Goal: Transaction & Acquisition: Purchase product/service

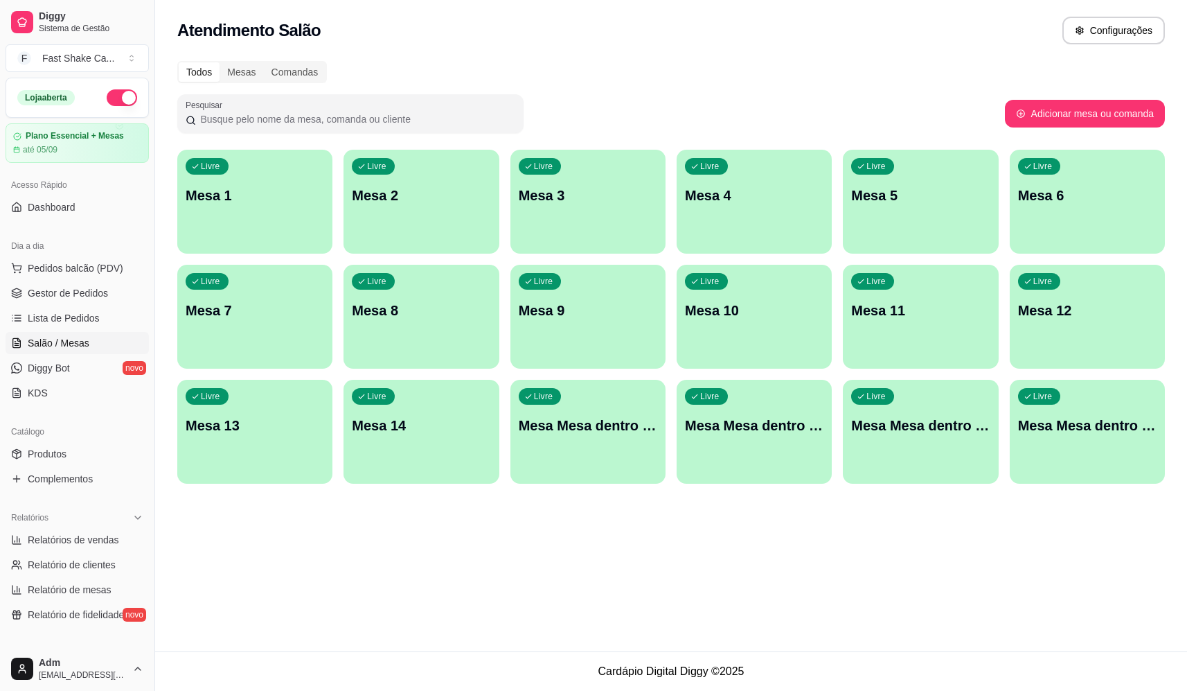
click at [415, 204] on p "Mesa 2" at bounding box center [421, 195] width 139 height 19
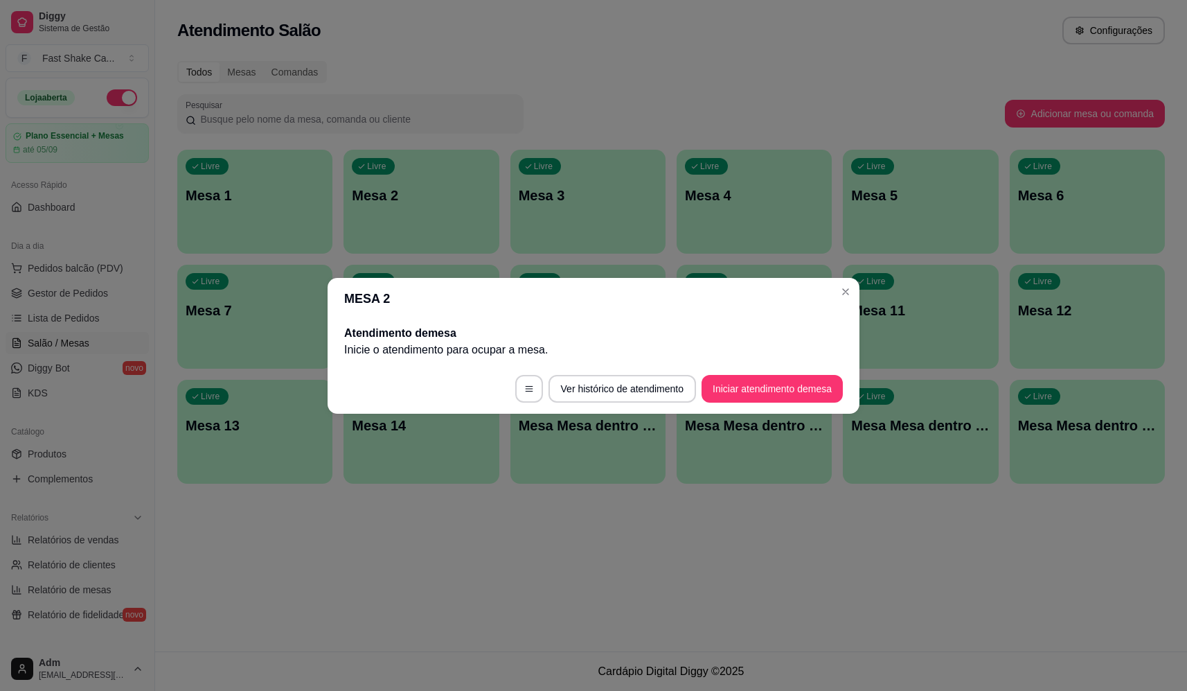
click at [747, 401] on button "Iniciar atendimento de mesa" at bounding box center [772, 389] width 141 height 28
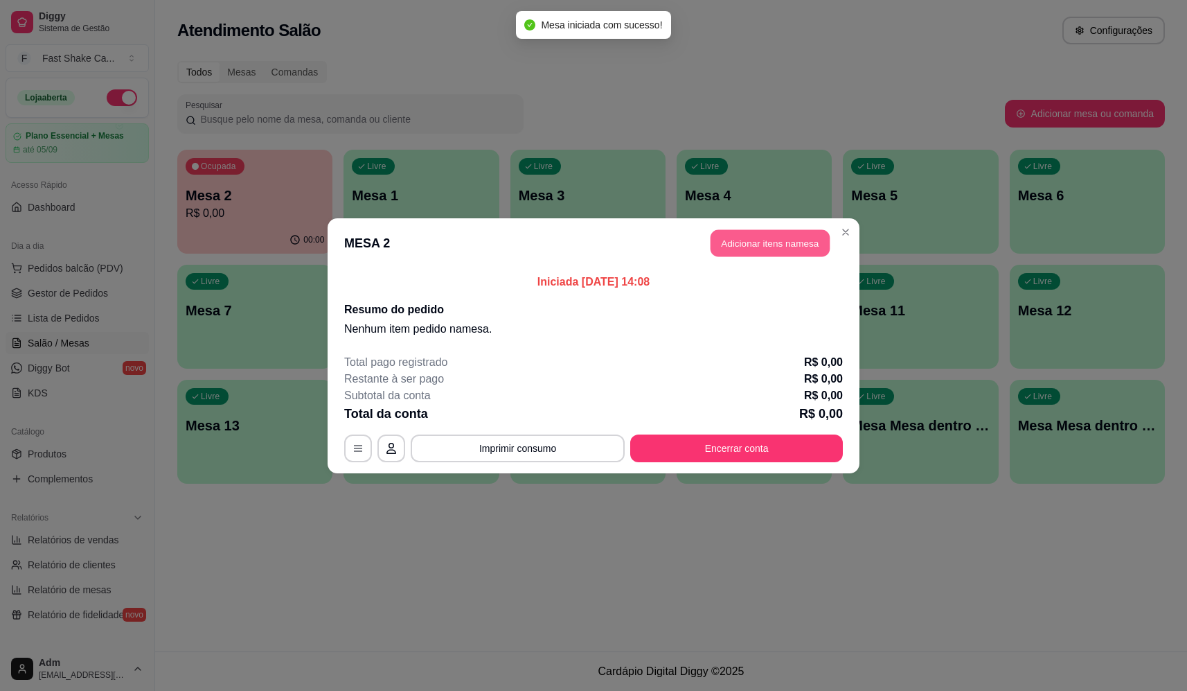
click at [776, 252] on button "Adicionar itens na mesa" at bounding box center [770, 242] width 119 height 27
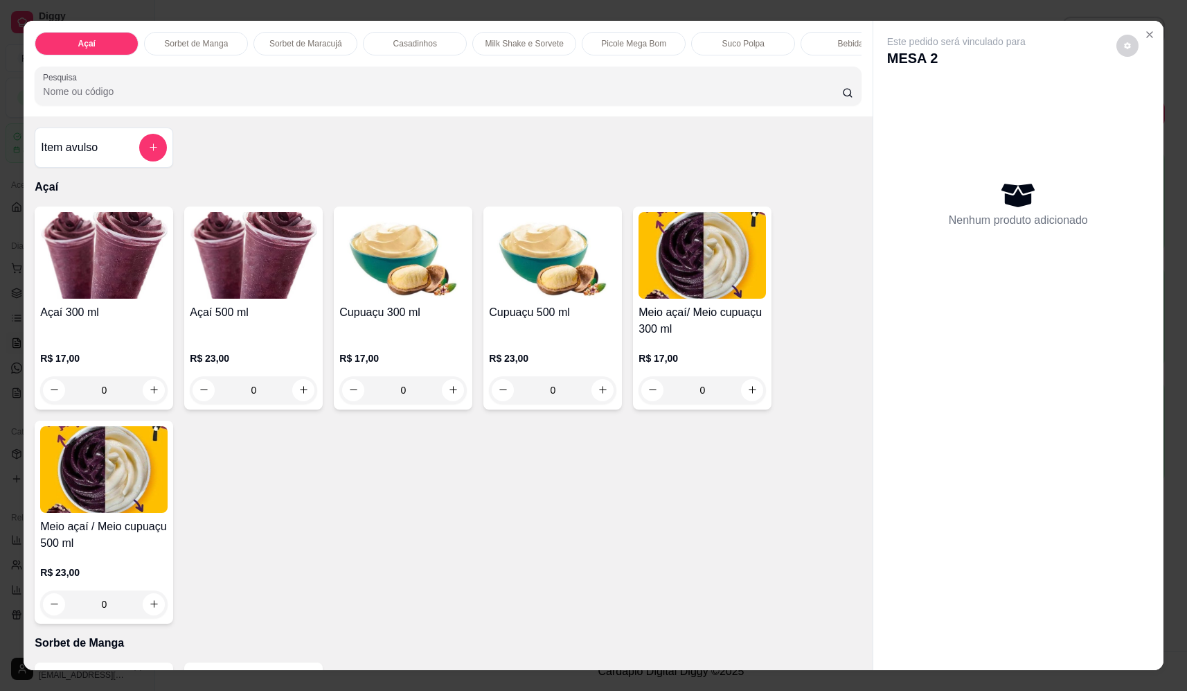
click at [152, 400] on div "0" at bounding box center [103, 390] width 127 height 28
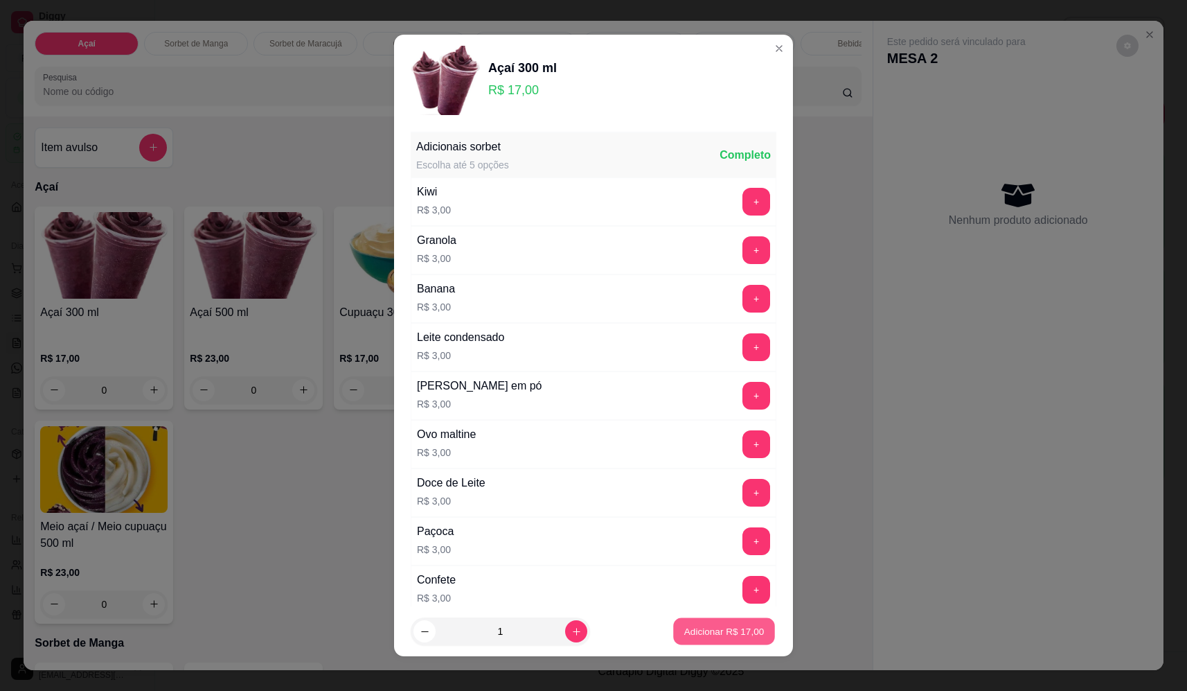
click at [697, 621] on button "Adicionar R$ 17,00" at bounding box center [724, 631] width 102 height 27
type input "1"
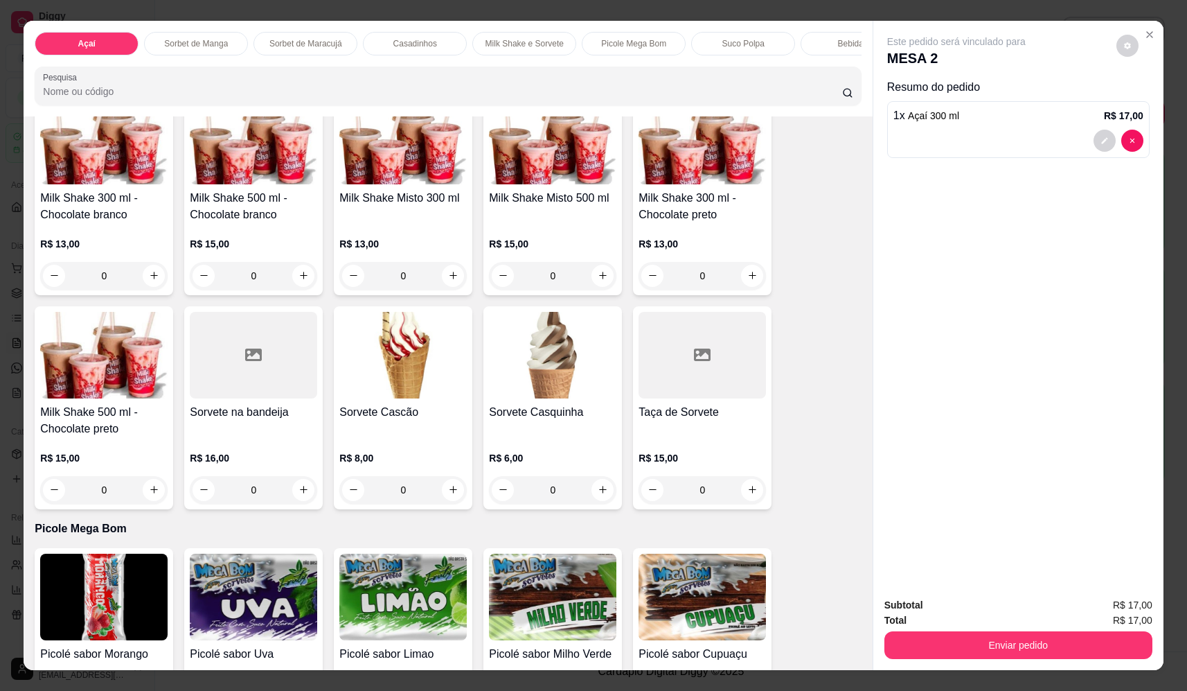
scroll to position [1524, 0]
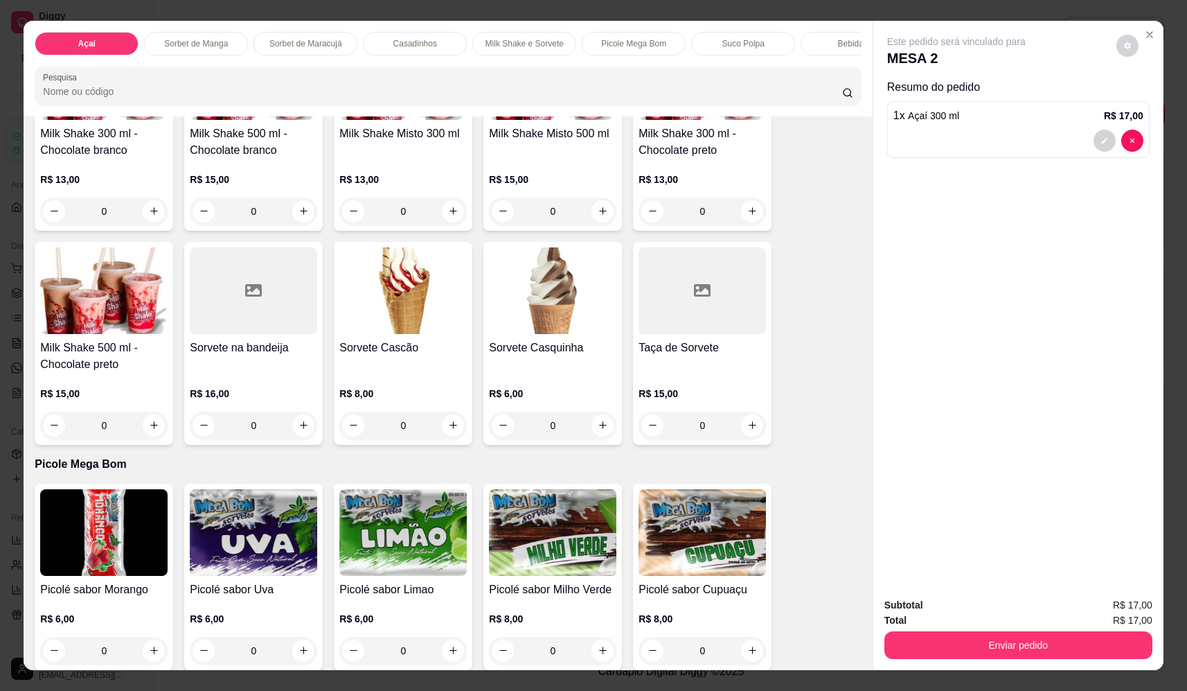
click at [451, 439] on div "0" at bounding box center [402, 426] width 127 height 28
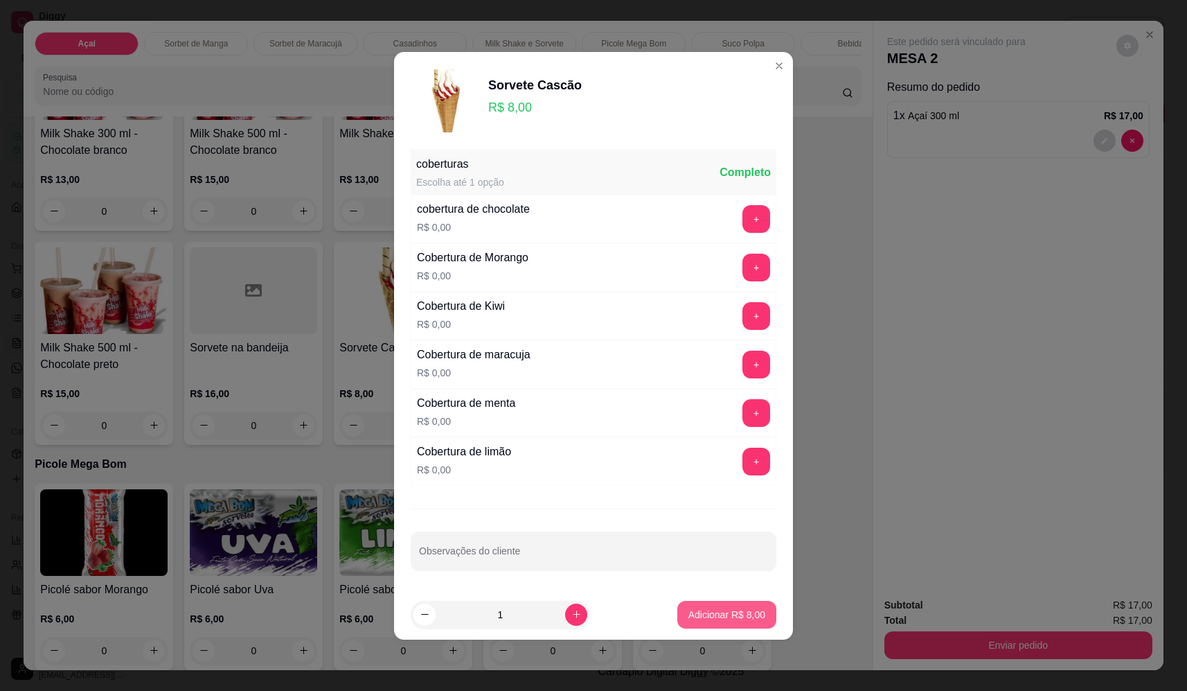
click at [702, 606] on button "Adicionar R$ 8,00" at bounding box center [727, 615] width 99 height 28
type input "1"
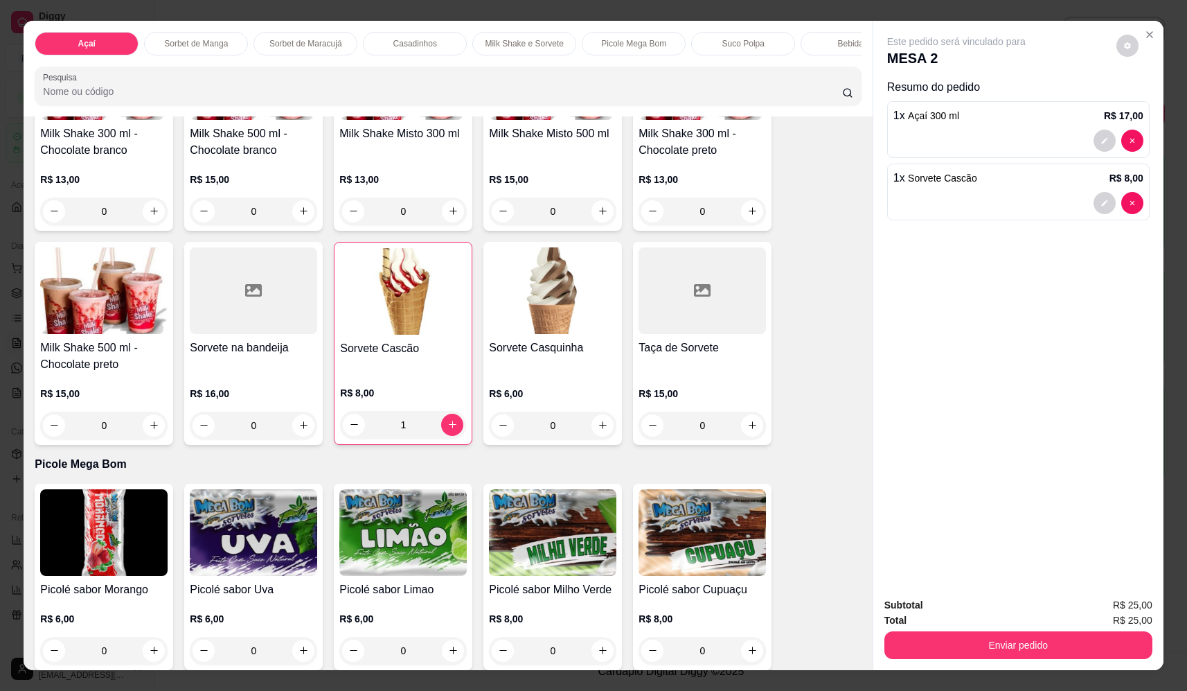
click at [1037, 653] on button "Enviar pedido" at bounding box center [1019, 645] width 268 height 28
click at [987, 614] on button "Não registrar e enviar pedido" at bounding box center [973, 611] width 140 height 26
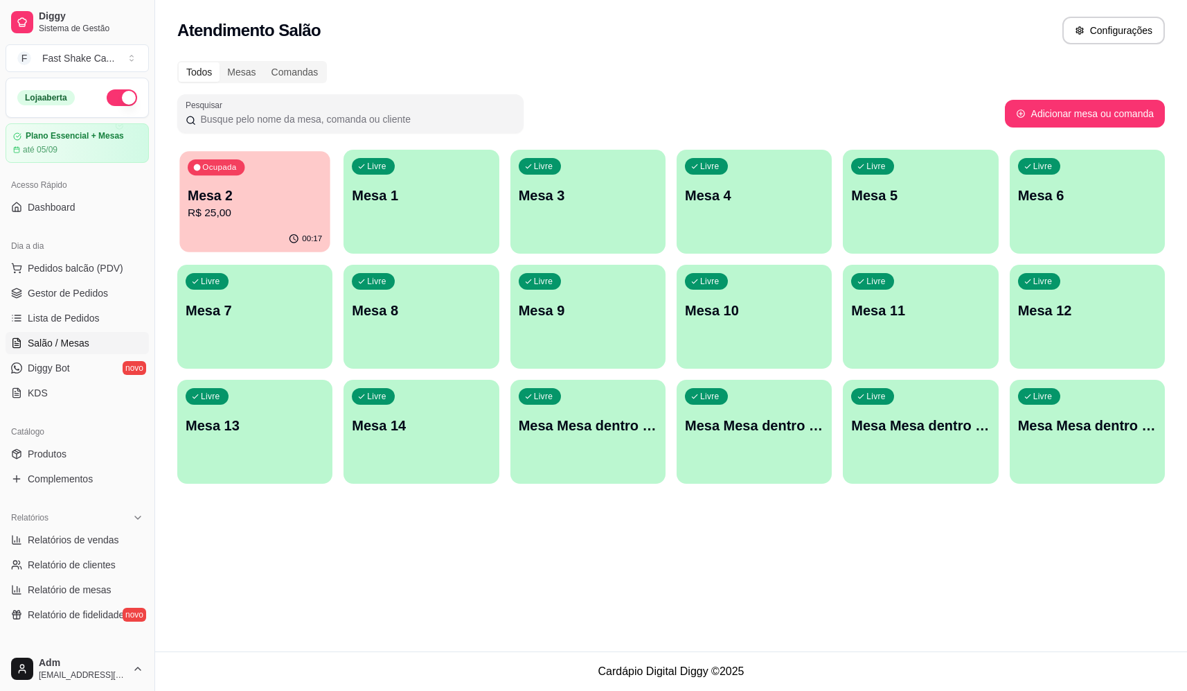
click at [231, 195] on p "Mesa 2" at bounding box center [255, 195] width 134 height 19
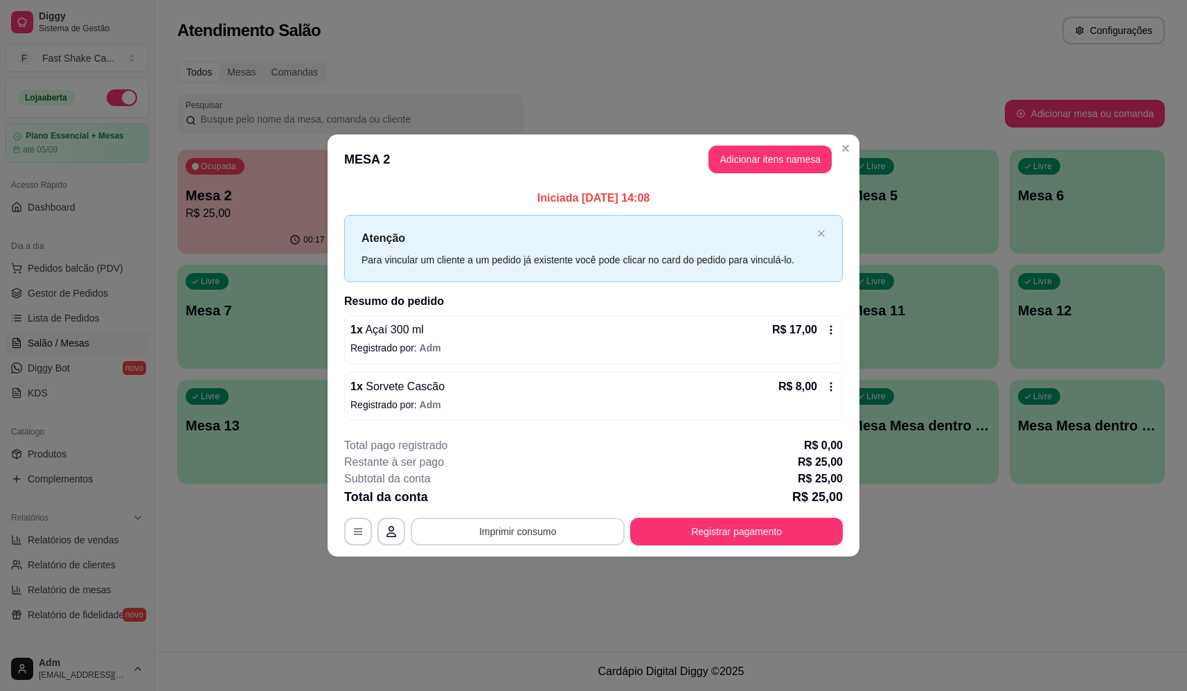
click at [563, 531] on button "Imprimir consumo" at bounding box center [518, 532] width 214 height 28
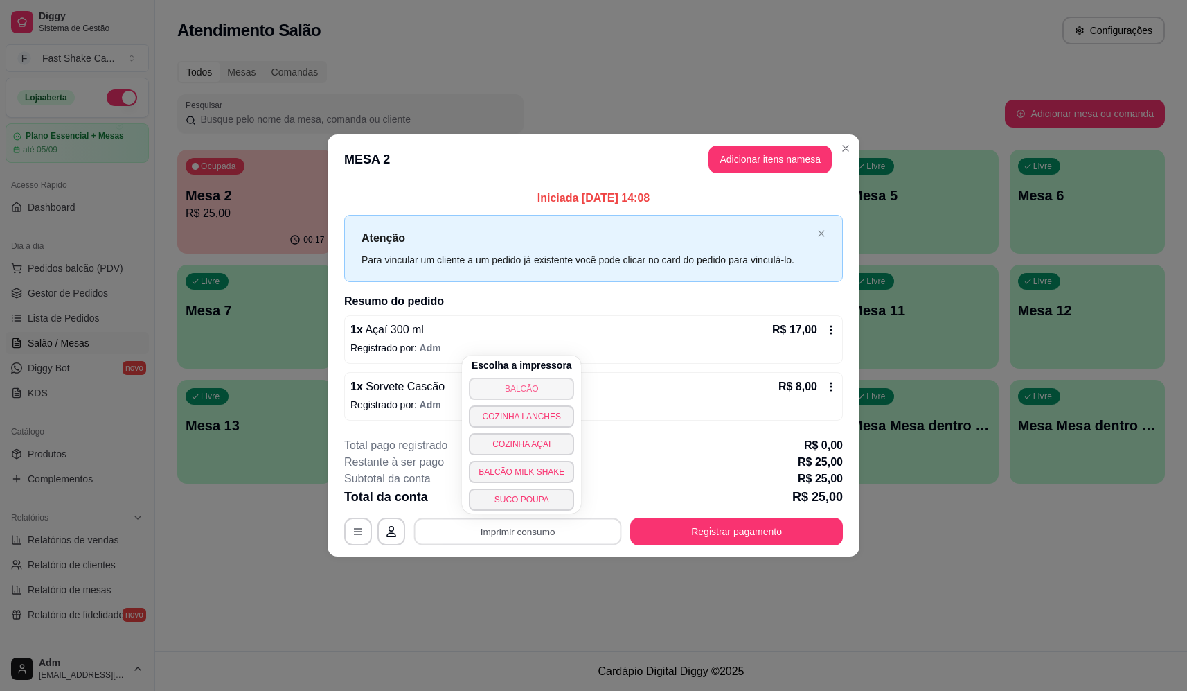
click at [531, 387] on button "BALCÃO" at bounding box center [521, 389] width 105 height 22
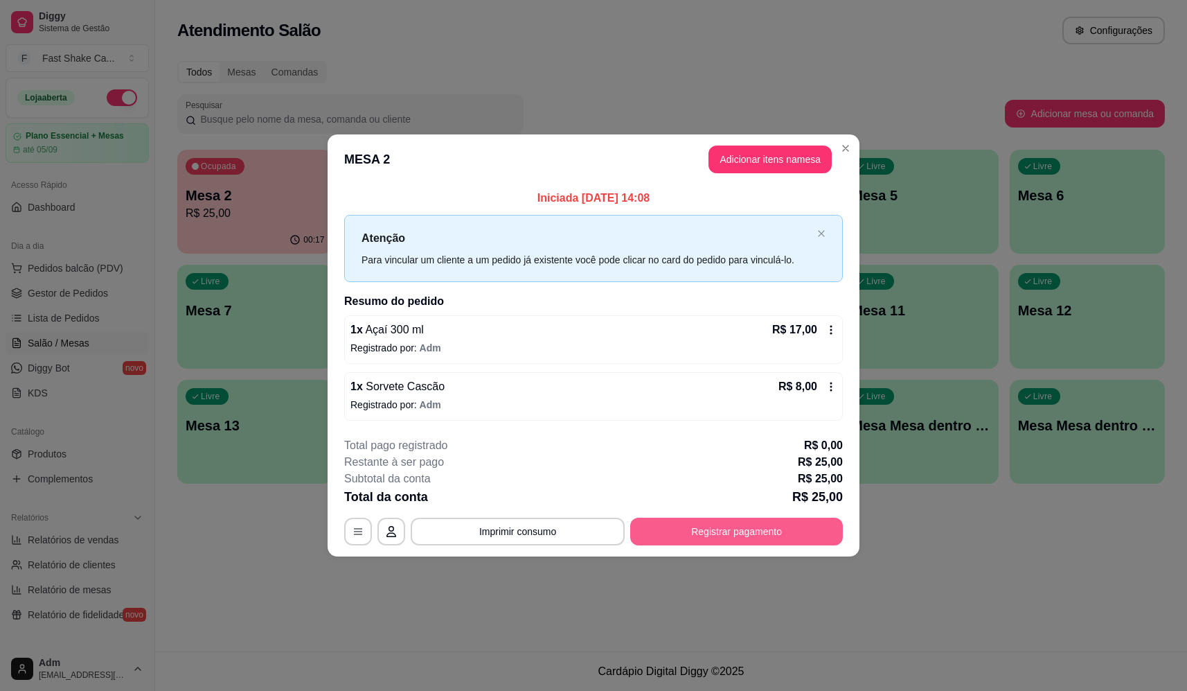
click at [704, 538] on button "Registrar pagamento" at bounding box center [736, 532] width 213 height 28
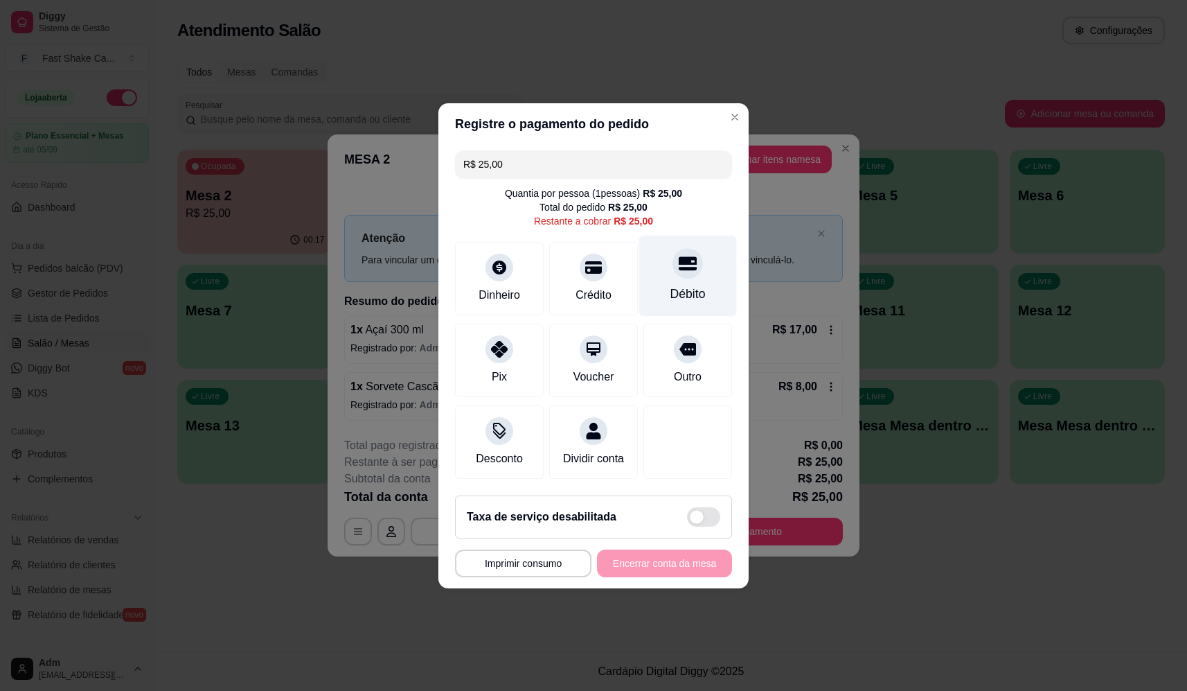
click at [666, 269] on div "Débito" at bounding box center [688, 275] width 98 height 81
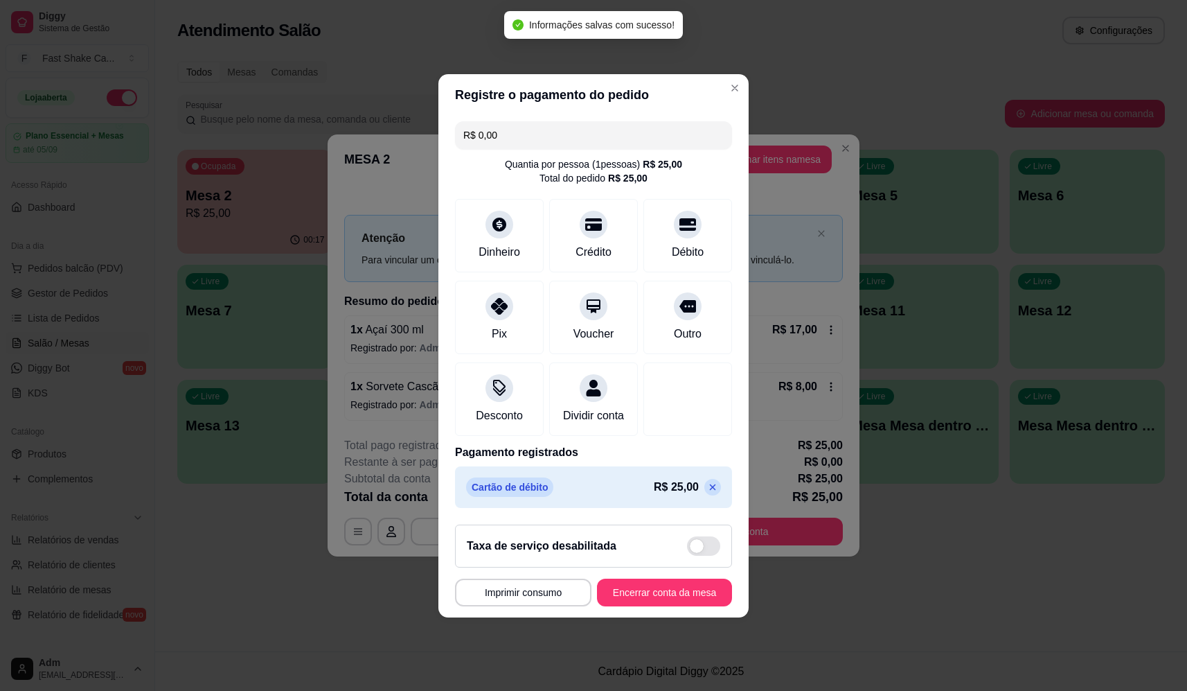
type input "R$ 0,00"
click at [690, 603] on button "Encerrar conta da mesa" at bounding box center [664, 592] width 135 height 28
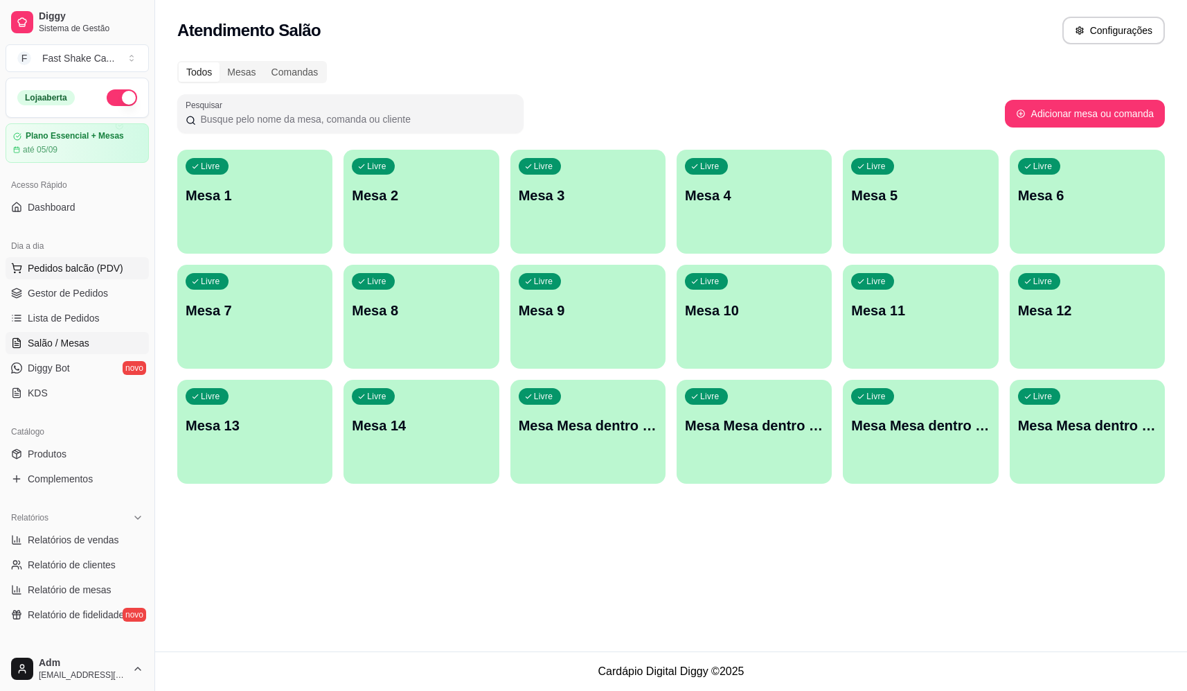
click at [105, 263] on span "Pedidos balcão (PDV)" at bounding box center [76, 268] width 96 height 14
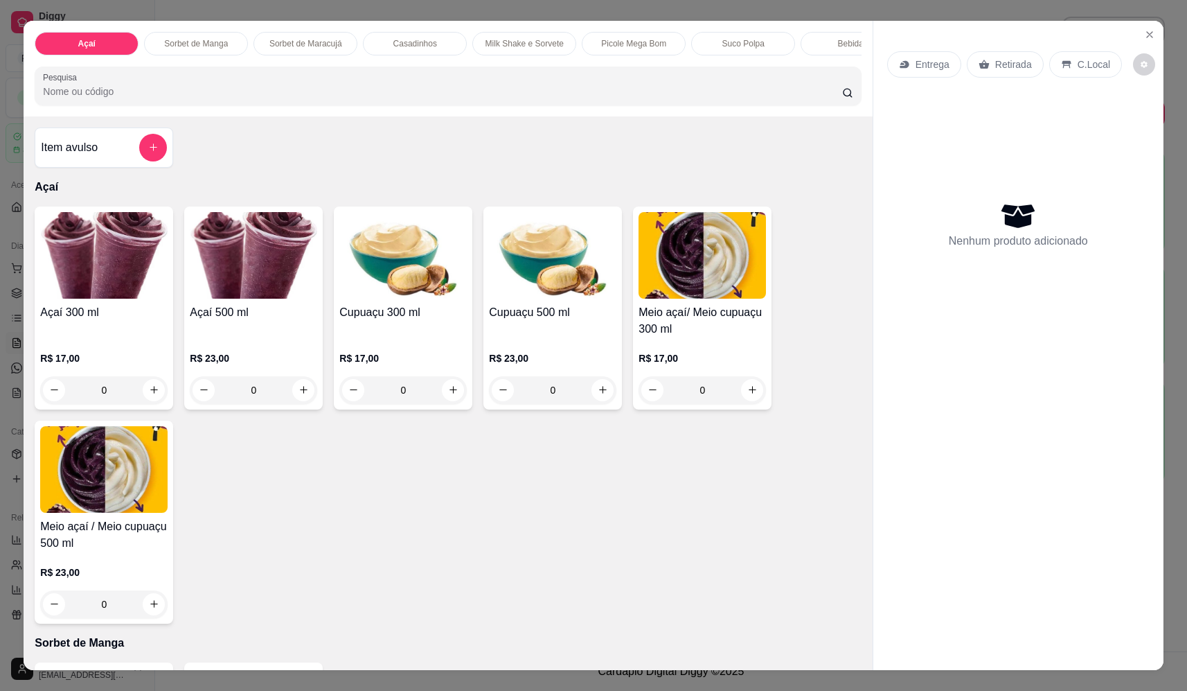
click at [303, 403] on div "0" at bounding box center [253, 390] width 127 height 28
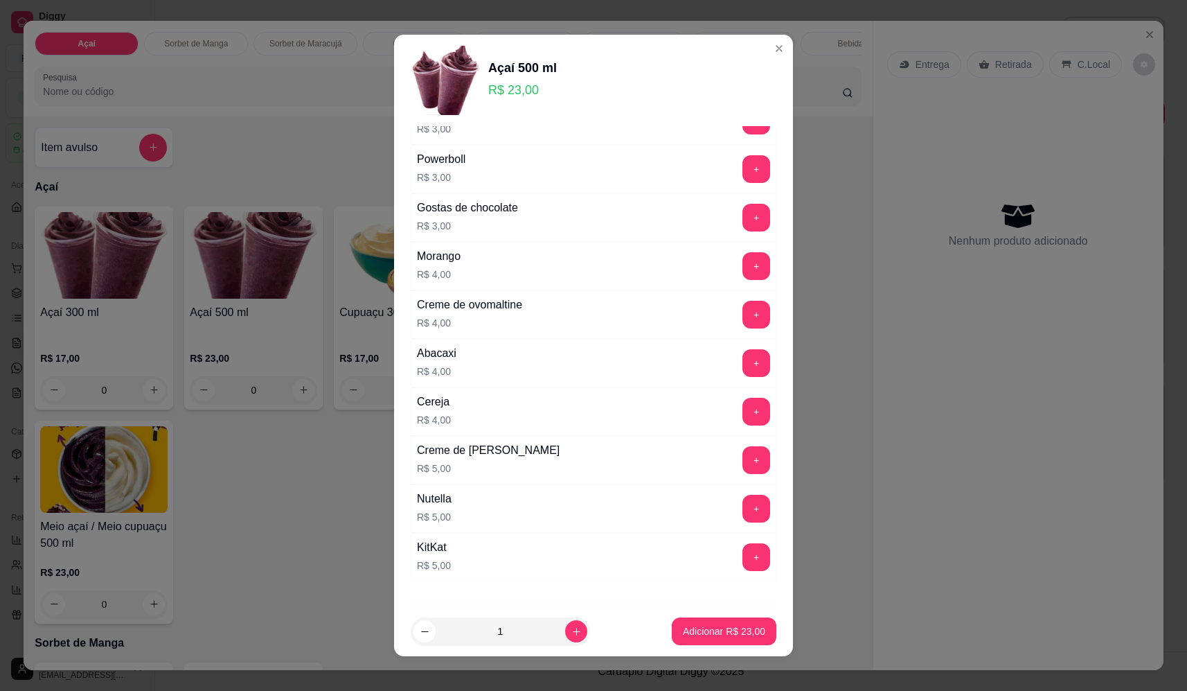
scroll to position [693, 0]
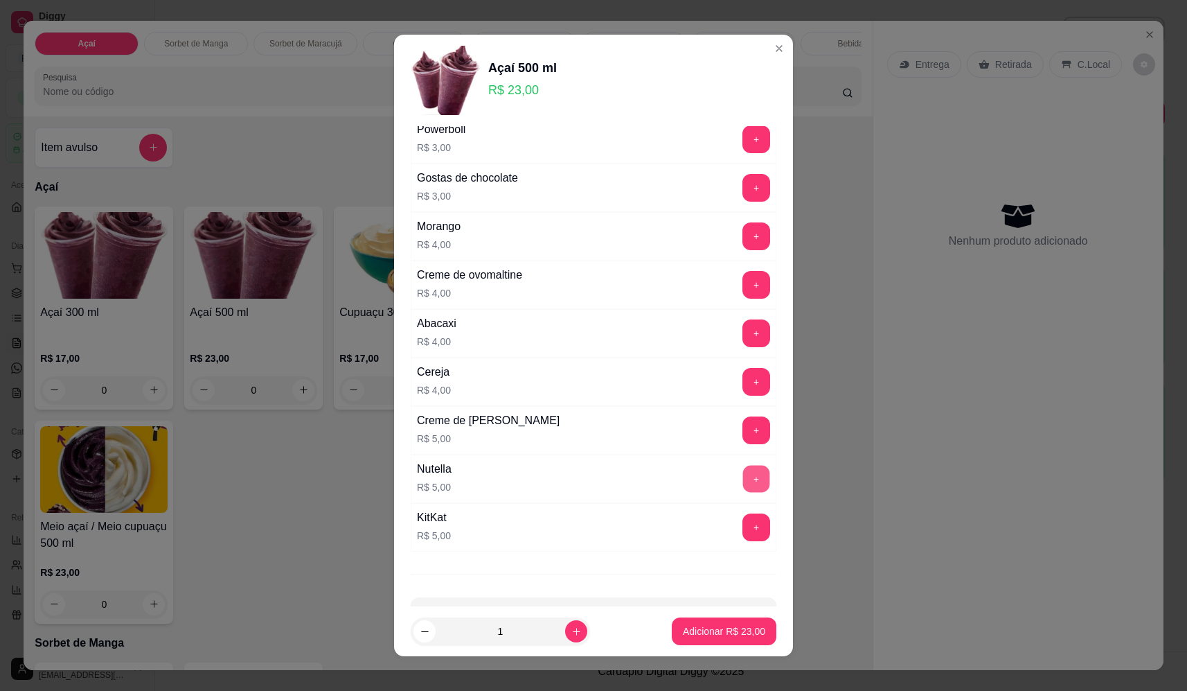
click at [743, 481] on button "+" at bounding box center [756, 478] width 27 height 27
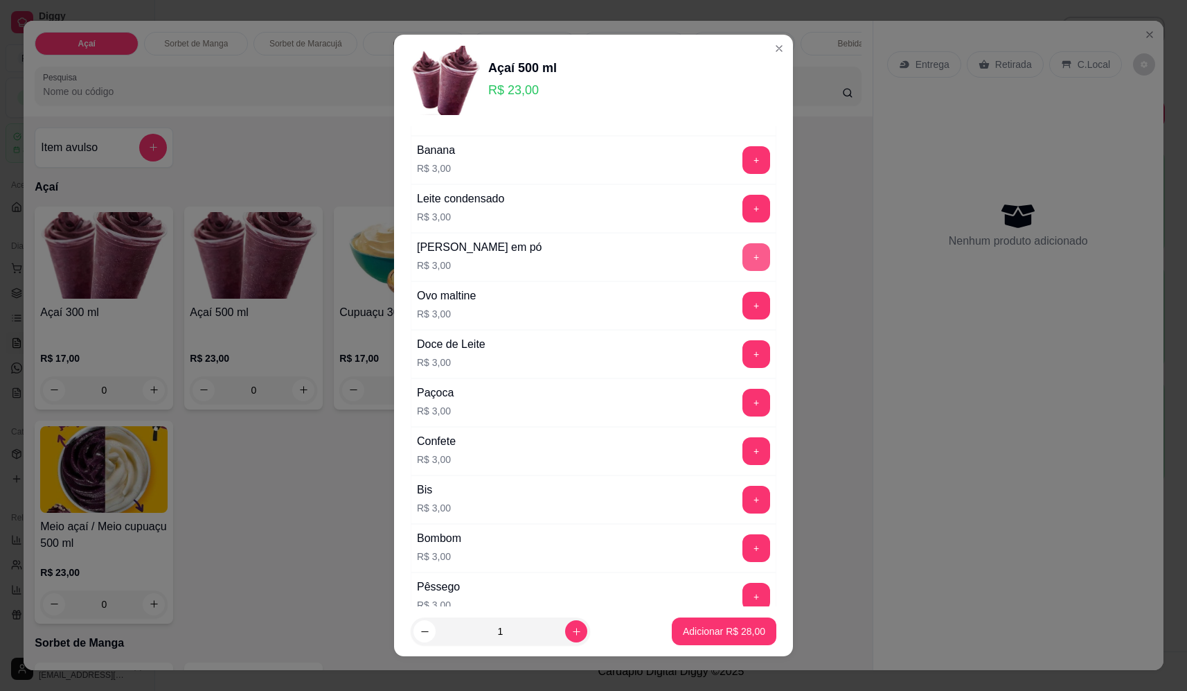
click at [743, 251] on button "+" at bounding box center [757, 257] width 28 height 28
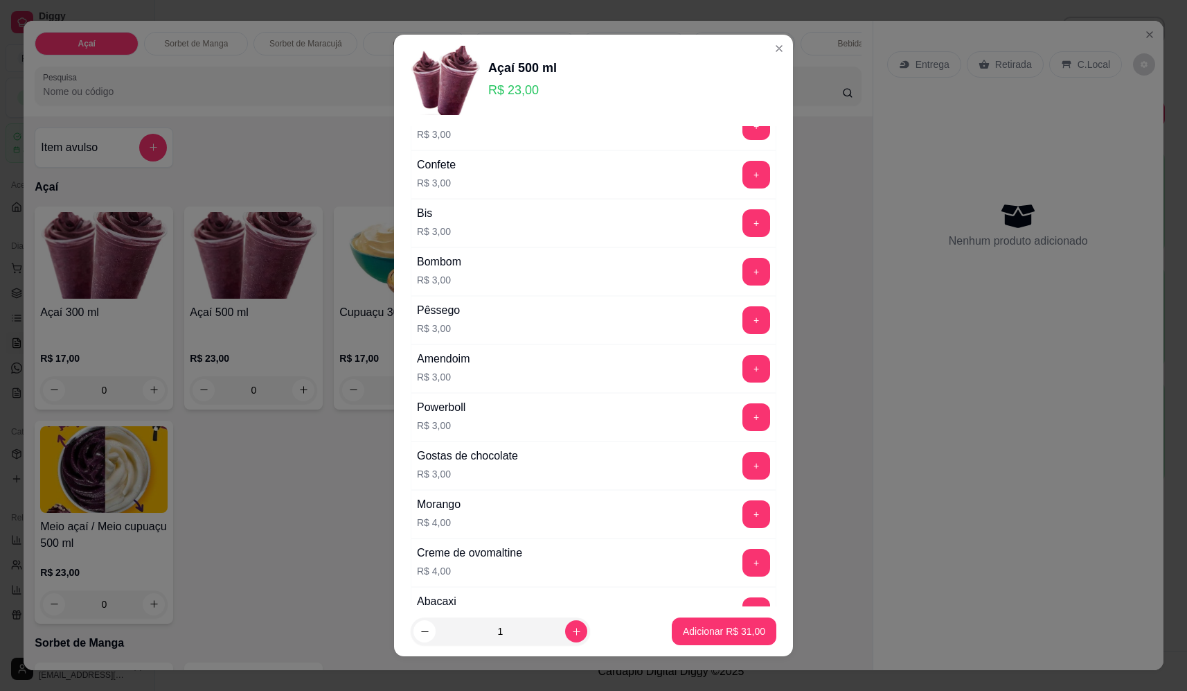
scroll to position [416, 0]
click at [743, 510] on button "+" at bounding box center [757, 514] width 28 height 28
click at [732, 636] on p "Adicionar R$ 35,00" at bounding box center [724, 631] width 82 height 14
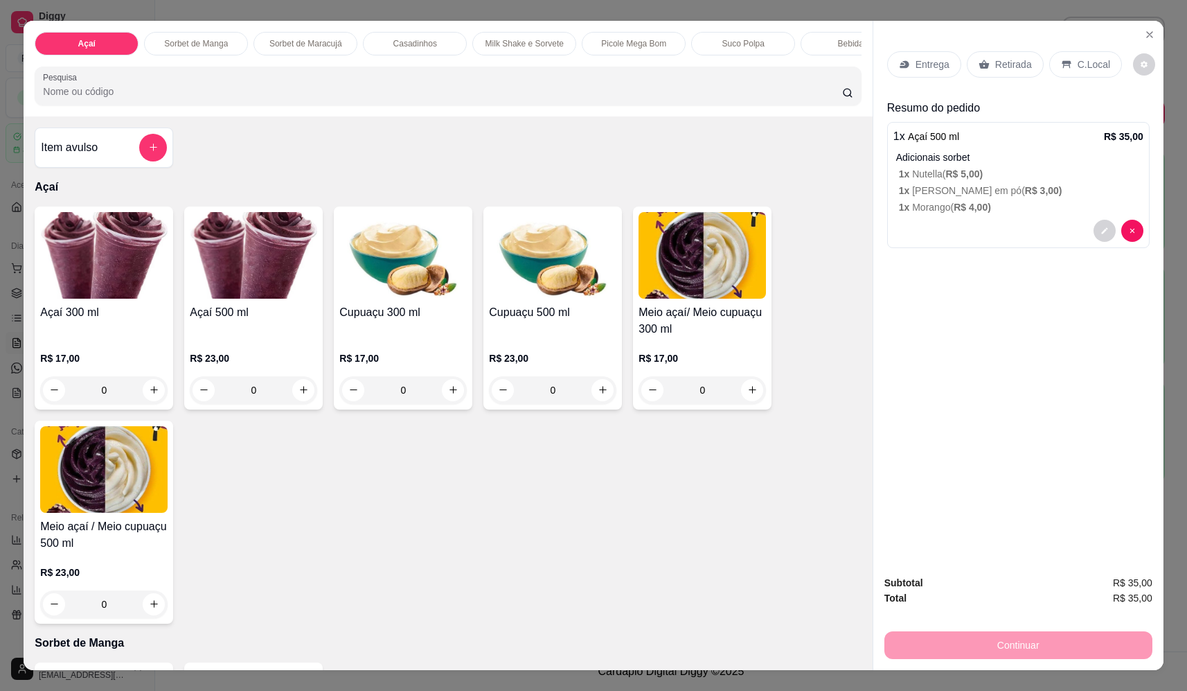
click at [923, 58] on p "Entrega" at bounding box center [933, 65] width 34 height 14
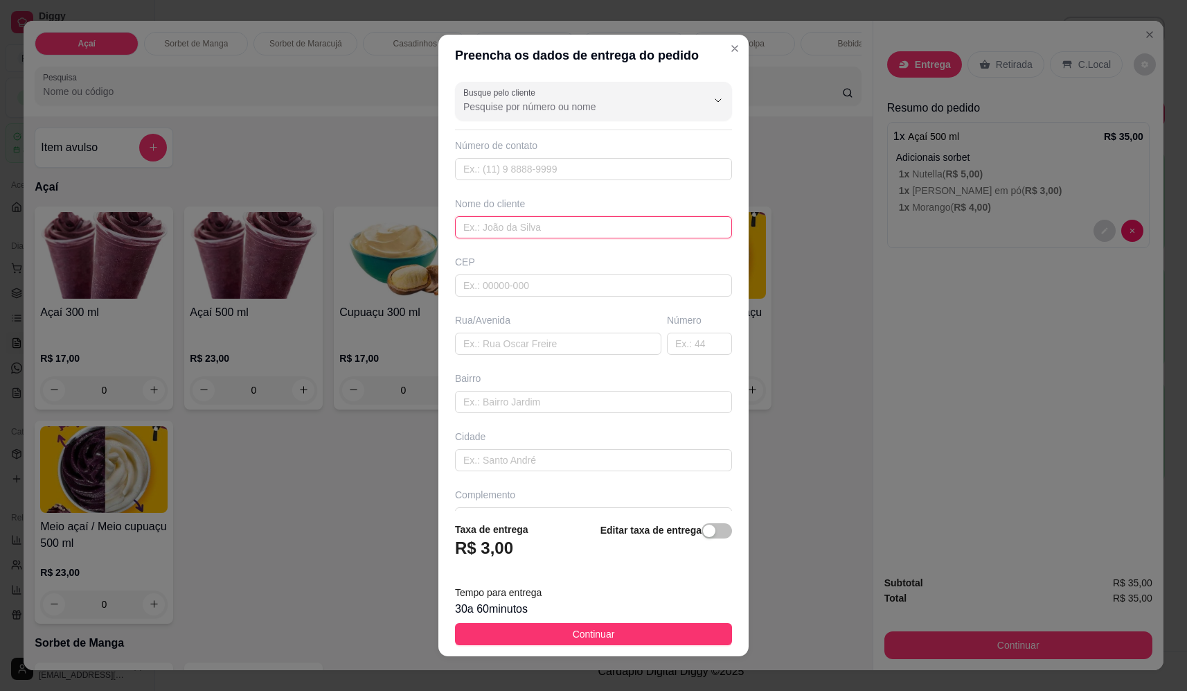
click at [508, 231] on input "text" at bounding box center [593, 227] width 277 height 22
type input "debora"
click at [556, 344] on input "text" at bounding box center [558, 344] width 206 height 22
click at [468, 342] on input "cevale escritorio" at bounding box center [558, 344] width 206 height 22
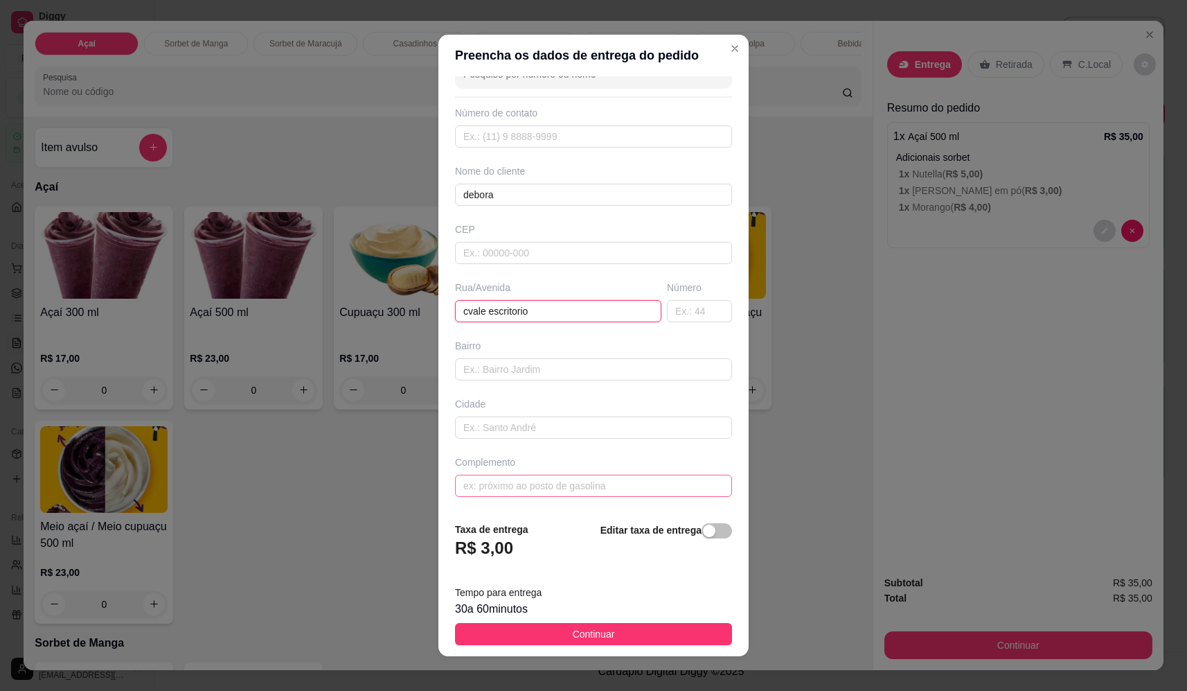
type input "cvale escritorio"
click at [541, 484] on input "text" at bounding box center [593, 486] width 277 height 22
type input "s"
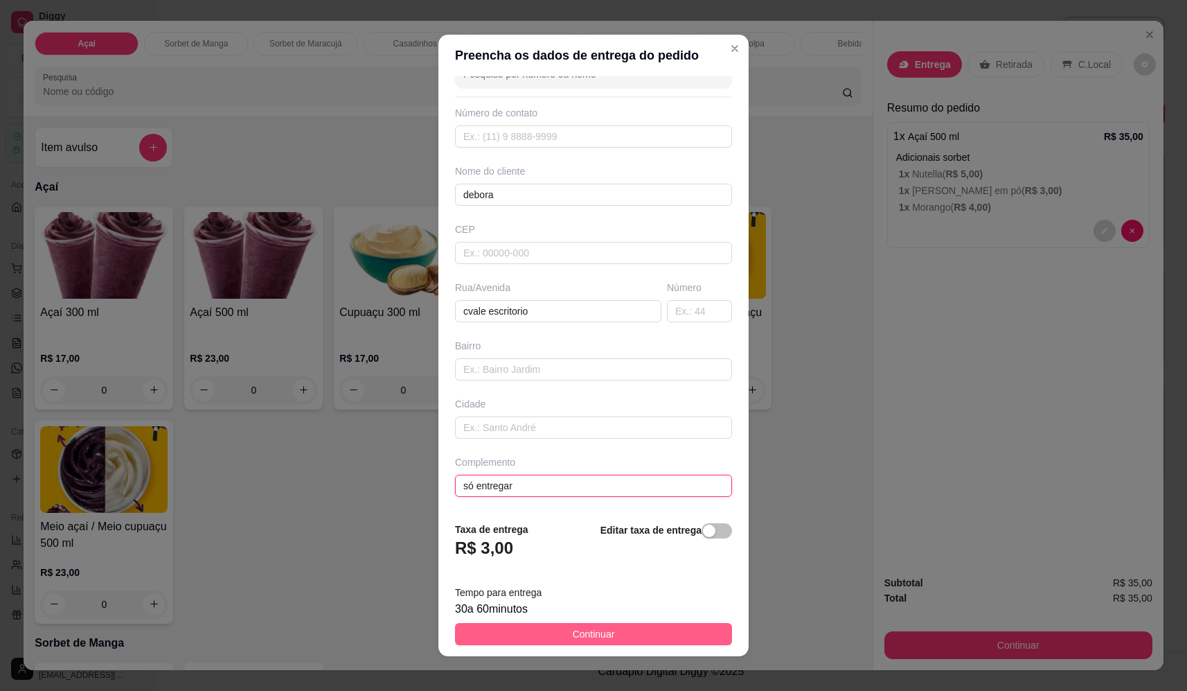
type input "só entregar"
click at [620, 637] on button "Continuar" at bounding box center [593, 634] width 277 height 22
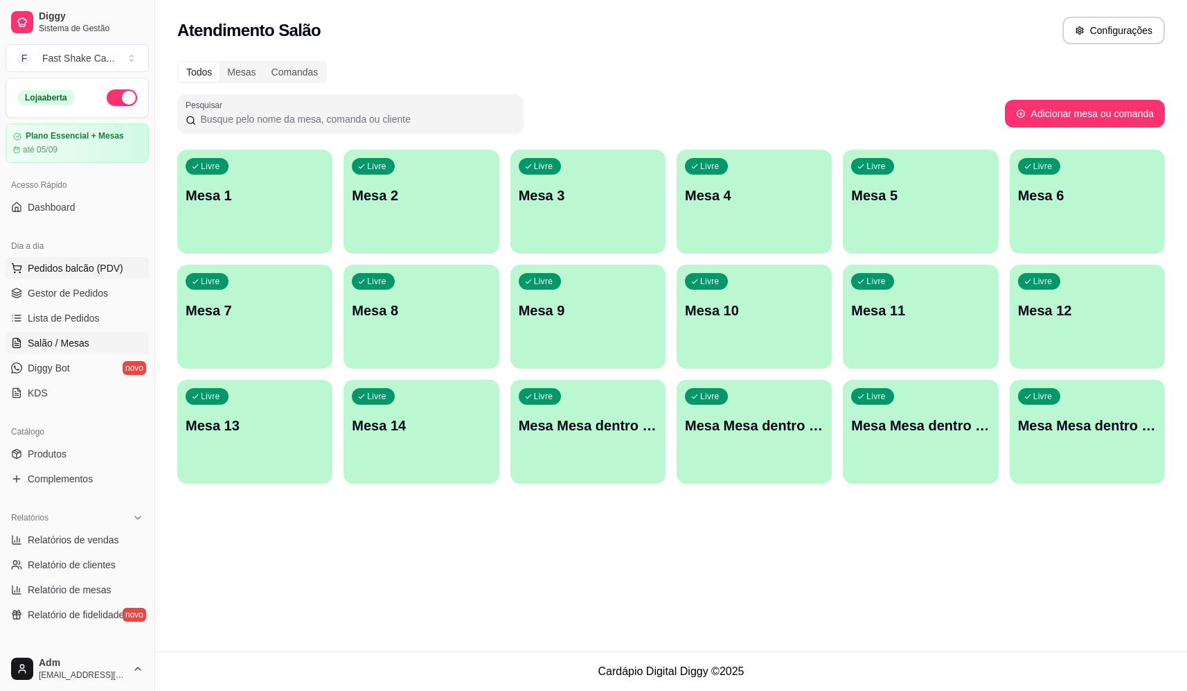
click at [76, 271] on span "Pedidos balcão (PDV)" at bounding box center [76, 268] width 96 height 14
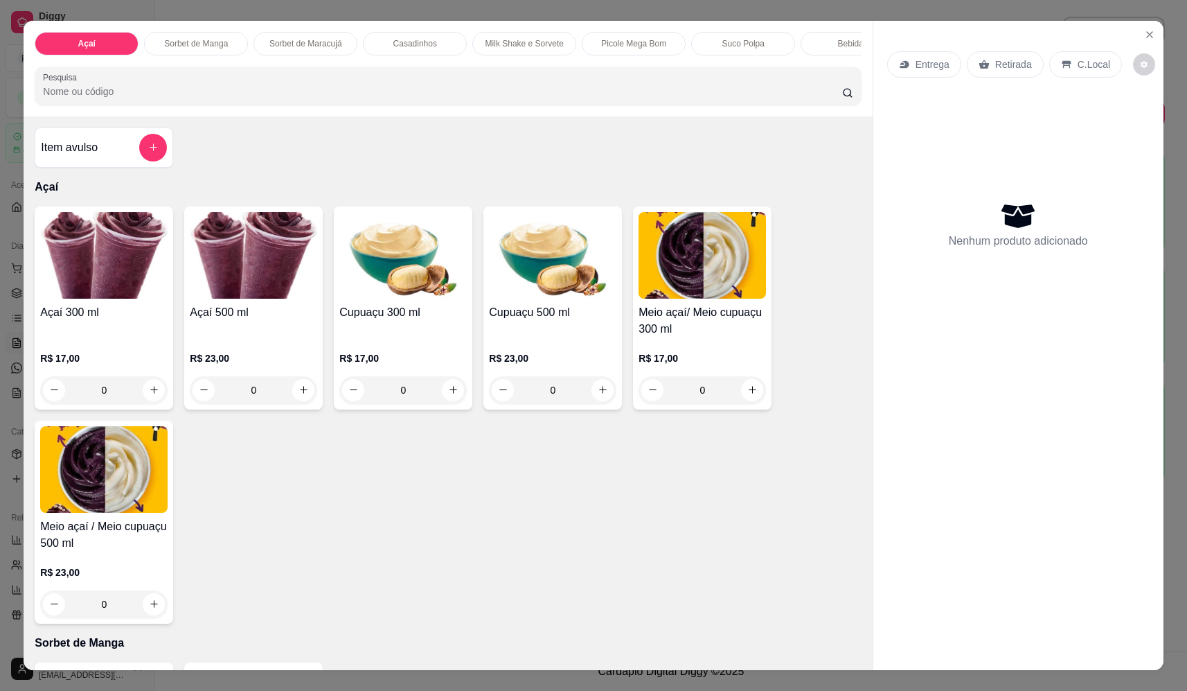
click at [297, 400] on div "0" at bounding box center [253, 390] width 127 height 28
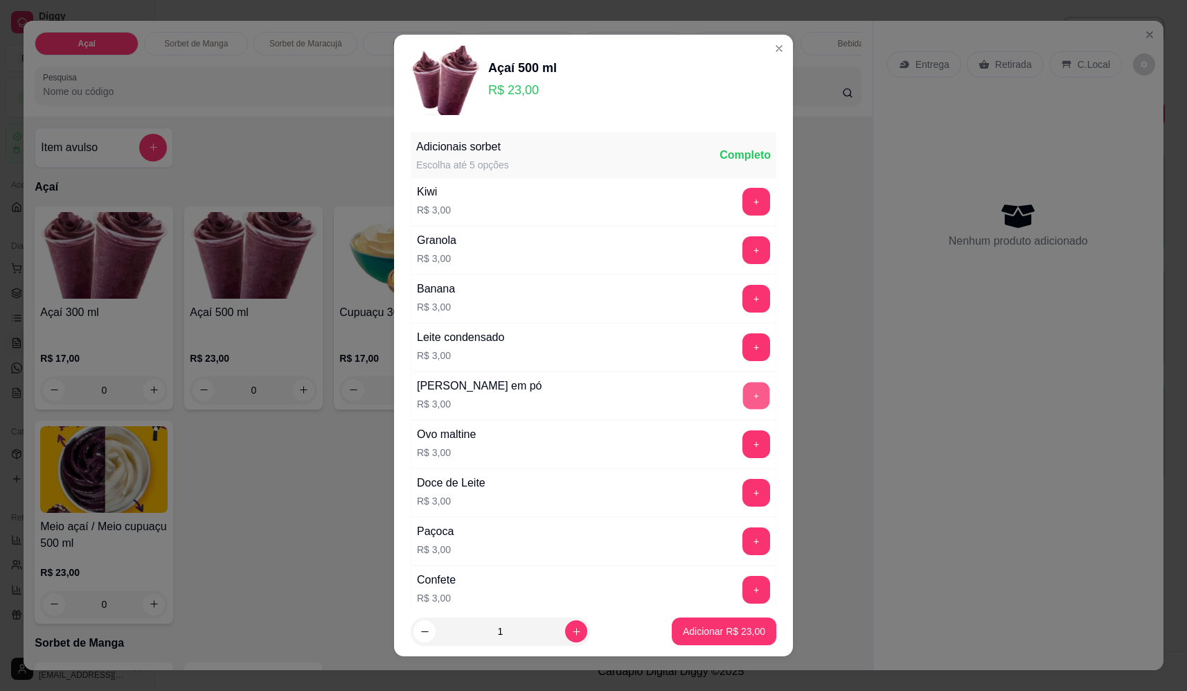
click at [743, 401] on button "+" at bounding box center [756, 395] width 27 height 27
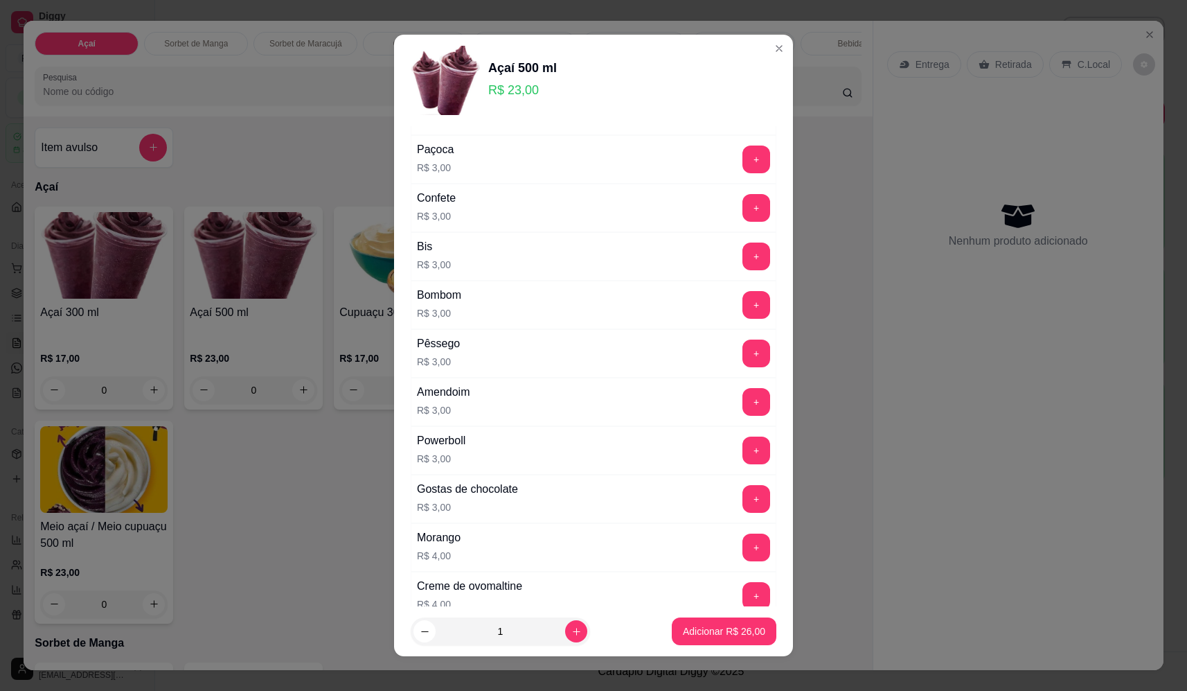
scroll to position [416, 0]
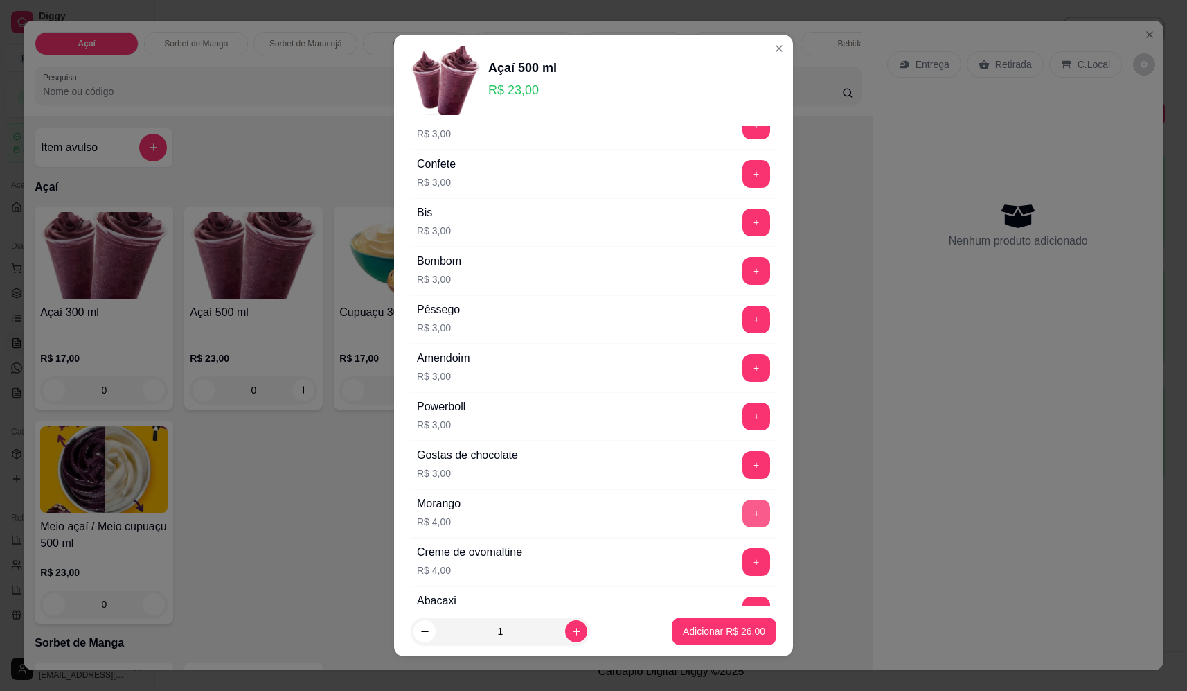
click at [743, 507] on button "+" at bounding box center [757, 514] width 28 height 28
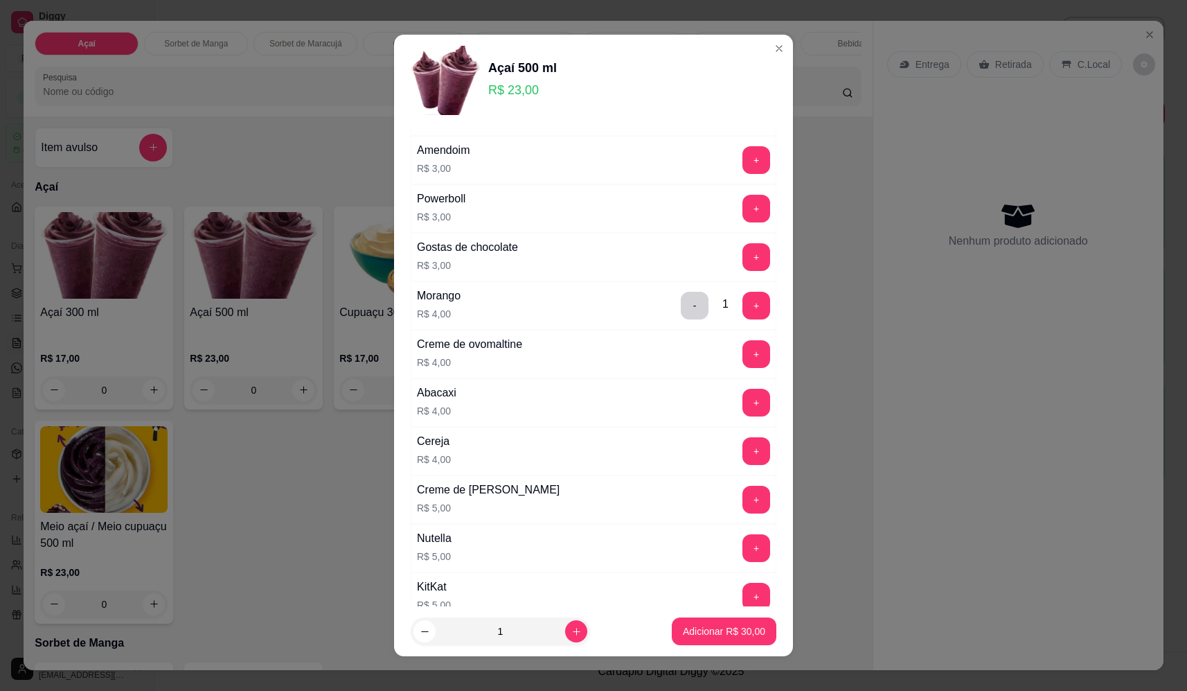
scroll to position [742, 0]
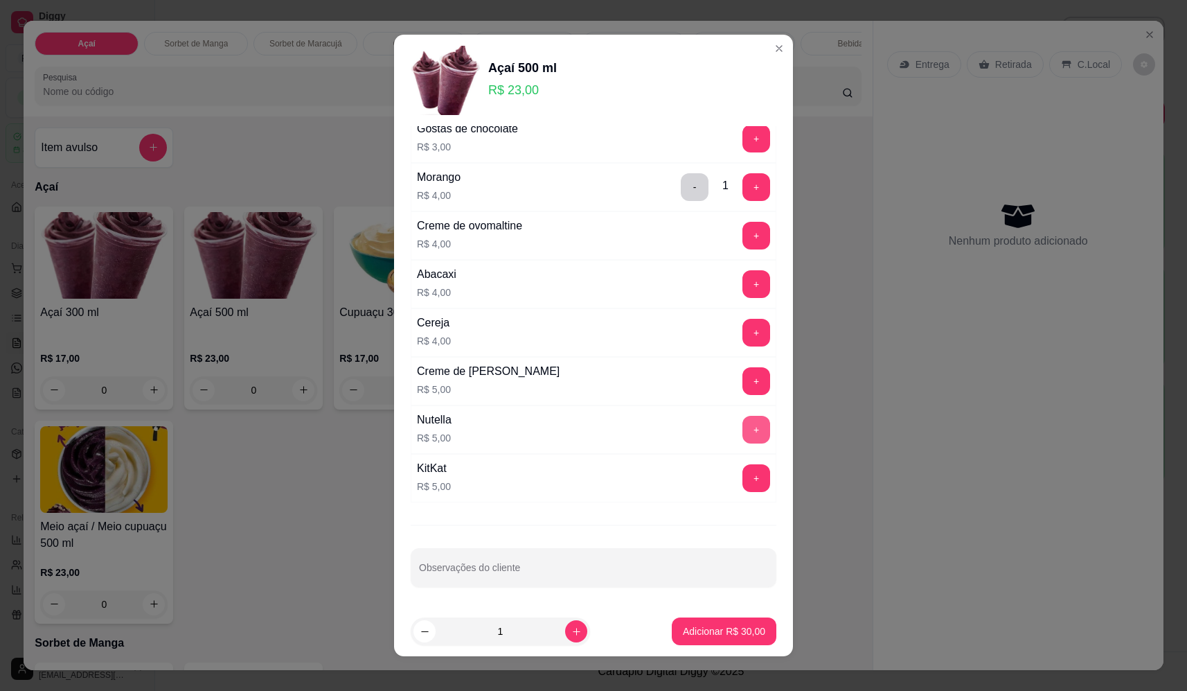
click at [743, 432] on button "+" at bounding box center [757, 430] width 28 height 28
click at [732, 622] on button "Adicionar R$ 35,00" at bounding box center [724, 631] width 102 height 27
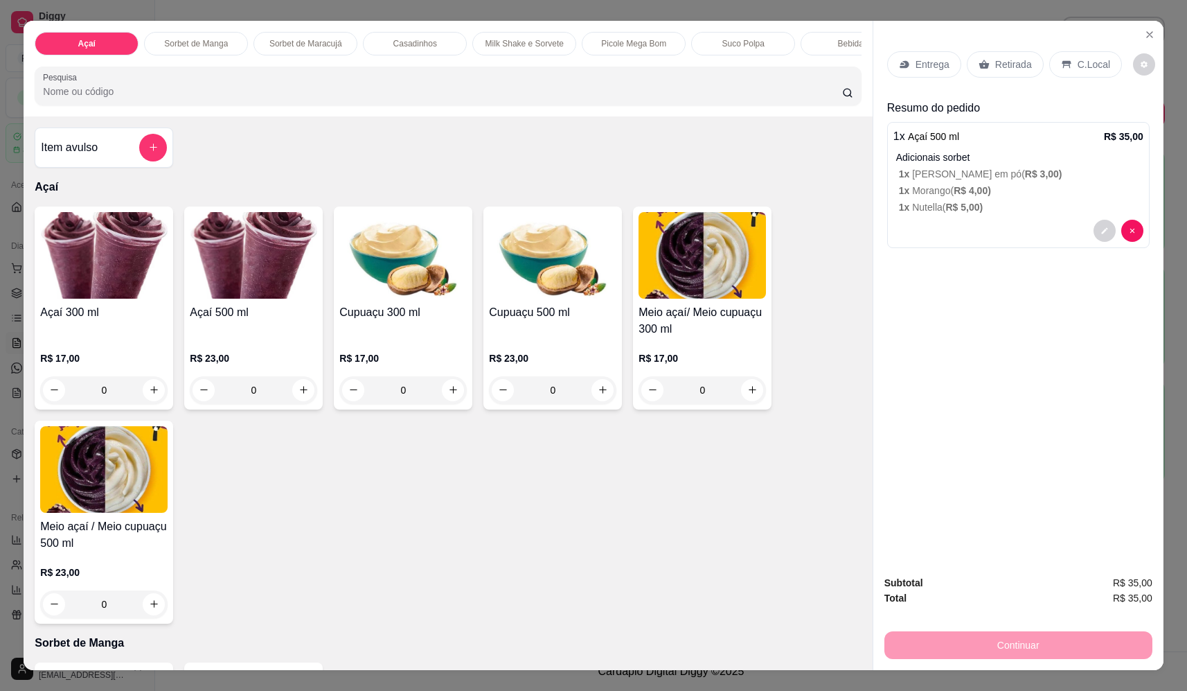
click at [943, 77] on div "Entrega Retirada C.Local" at bounding box center [1018, 64] width 263 height 48
click at [939, 73] on div "Entrega" at bounding box center [924, 64] width 74 height 26
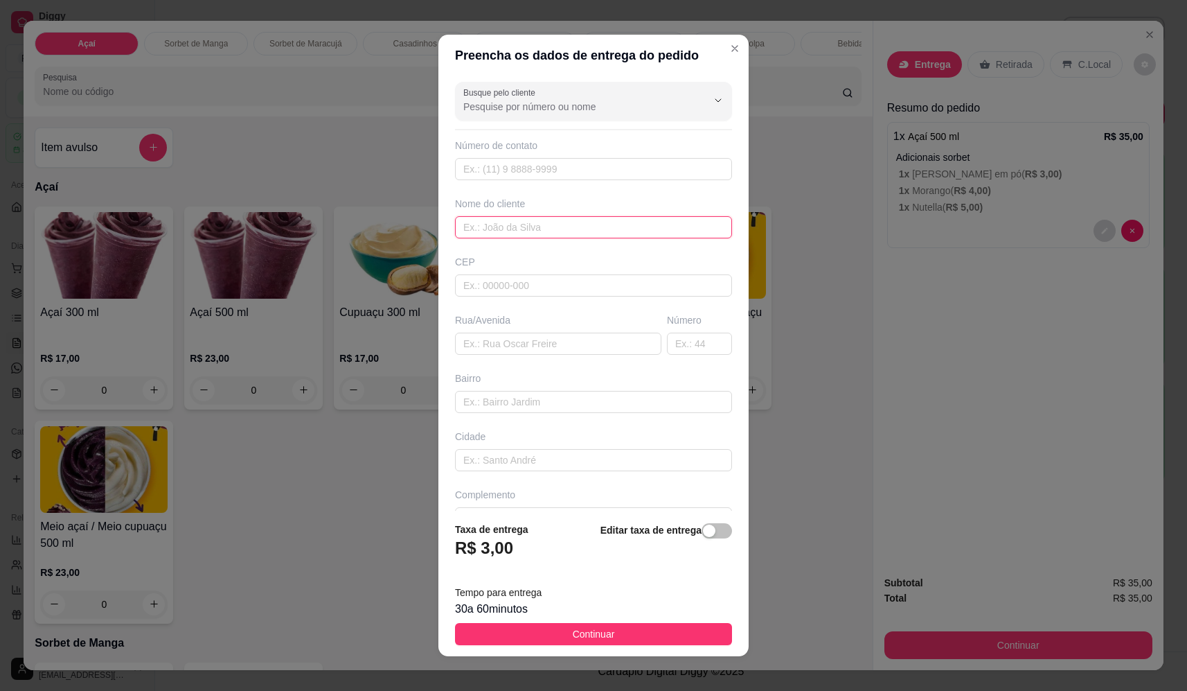
click at [545, 220] on input "text" at bounding box center [593, 227] width 277 height 22
type input "débora"
click at [569, 351] on input "text" at bounding box center [558, 344] width 206 height 22
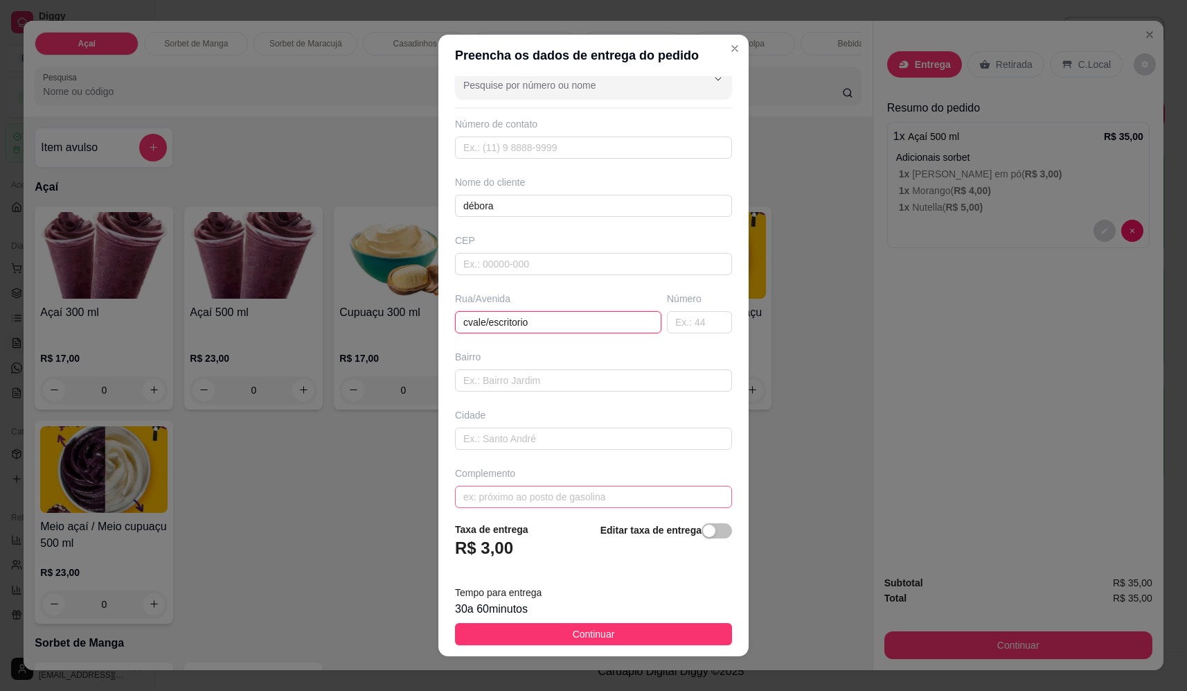
scroll to position [33, 0]
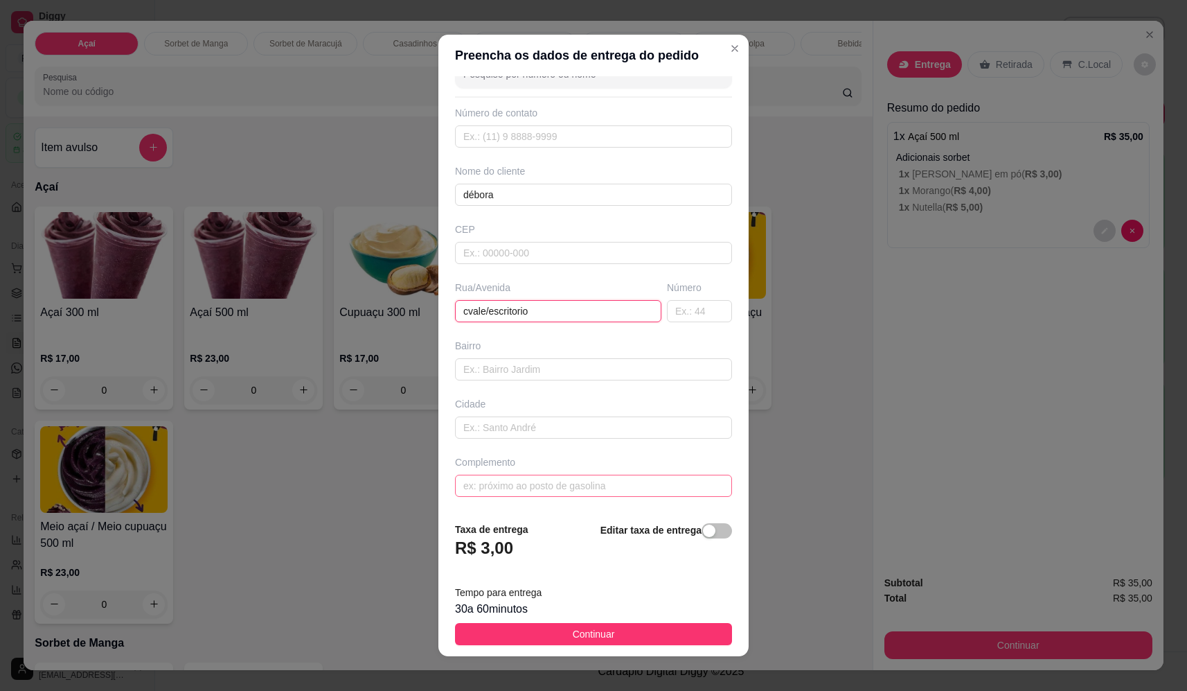
type input "cvale/escritorio"
click at [567, 493] on input "text" at bounding box center [593, 486] width 277 height 22
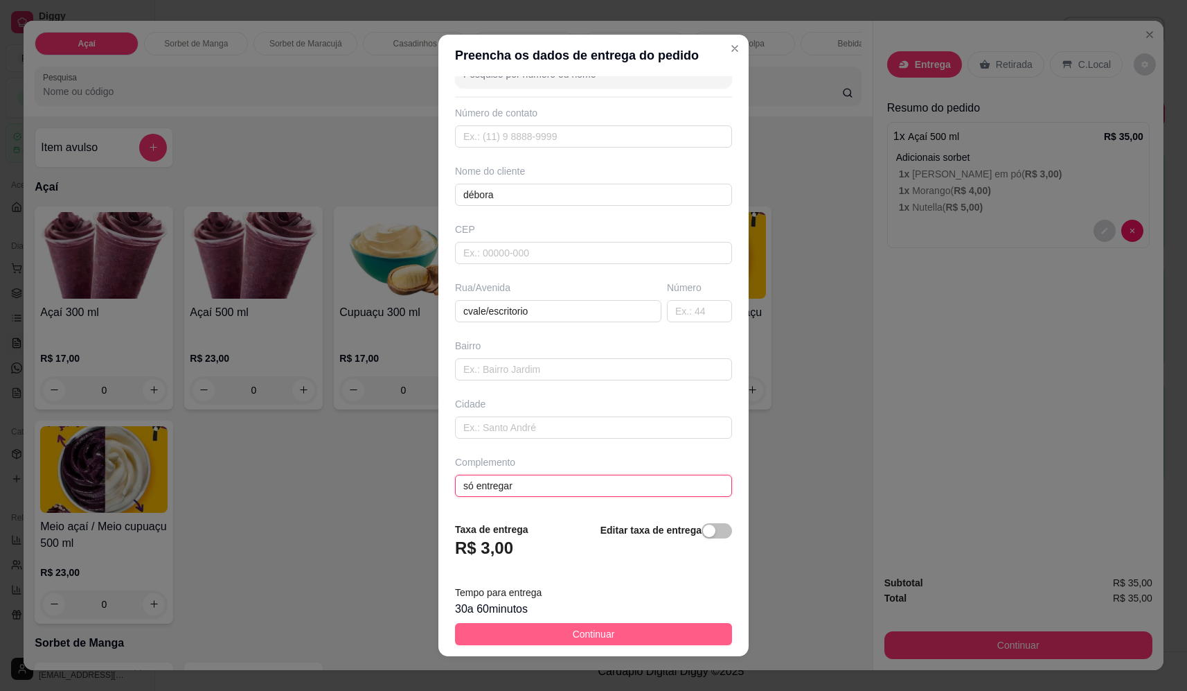
type input "só entregar"
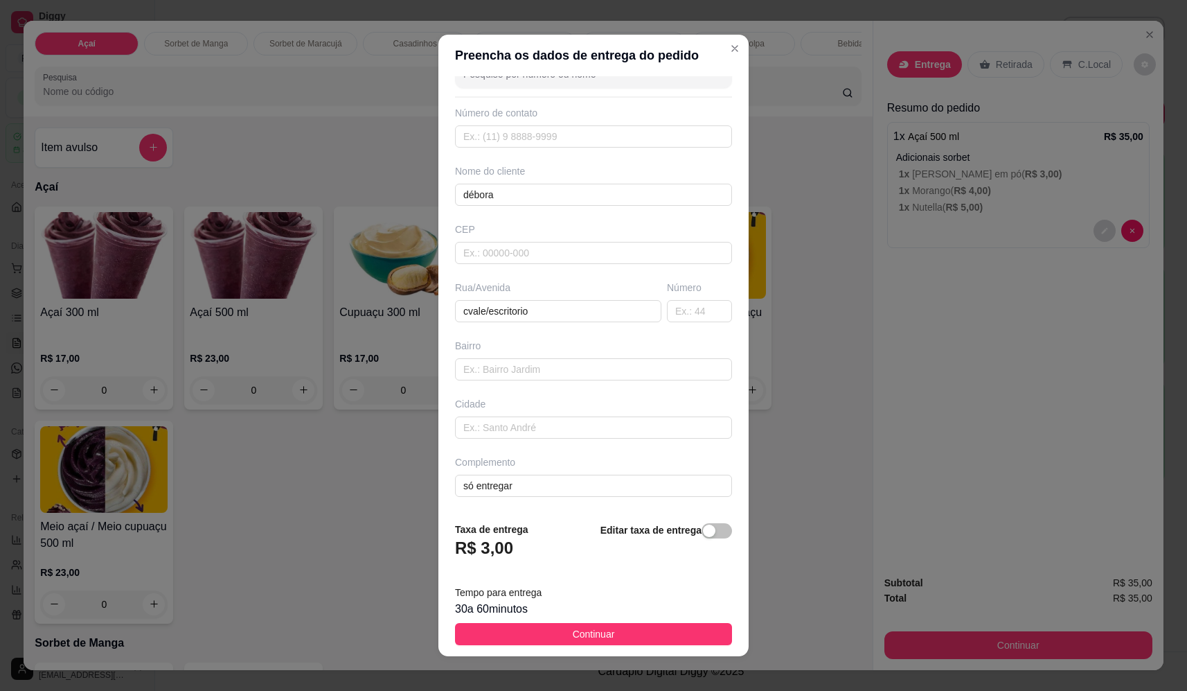
drag, startPoint x: 579, startPoint y: 637, endPoint x: 582, endPoint y: 616, distance: 21.7
click at [579, 638] on span "Continuar" at bounding box center [594, 633] width 42 height 15
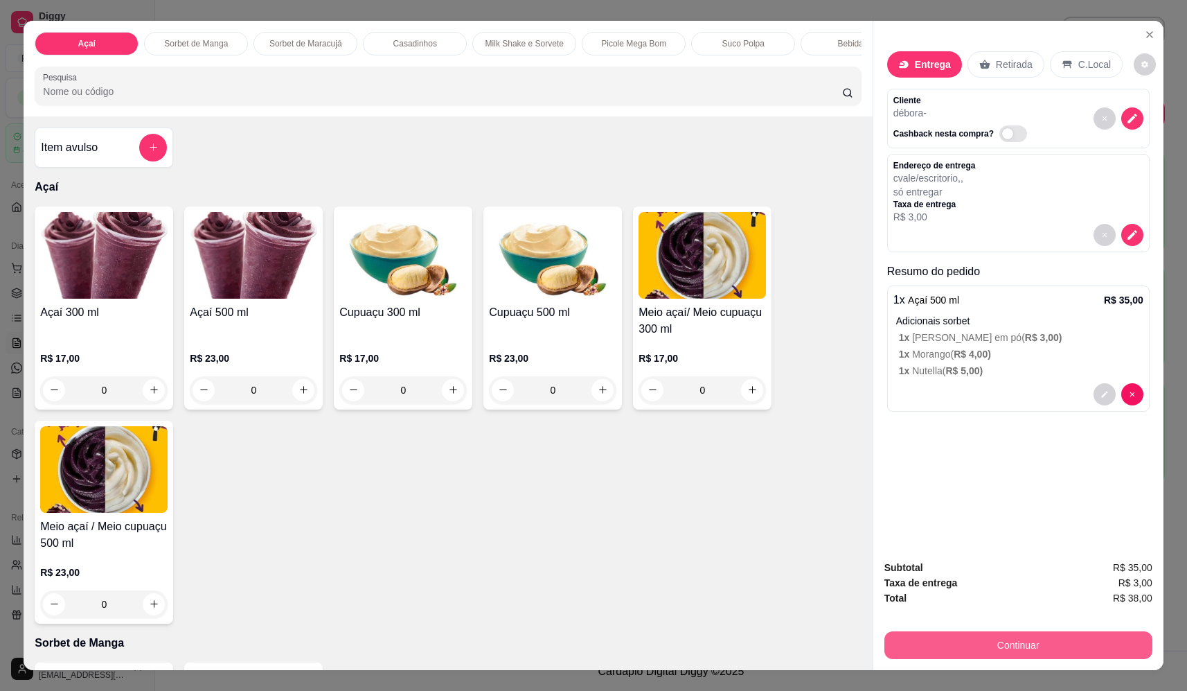
click at [1004, 653] on button "Continuar" at bounding box center [1019, 645] width 268 height 28
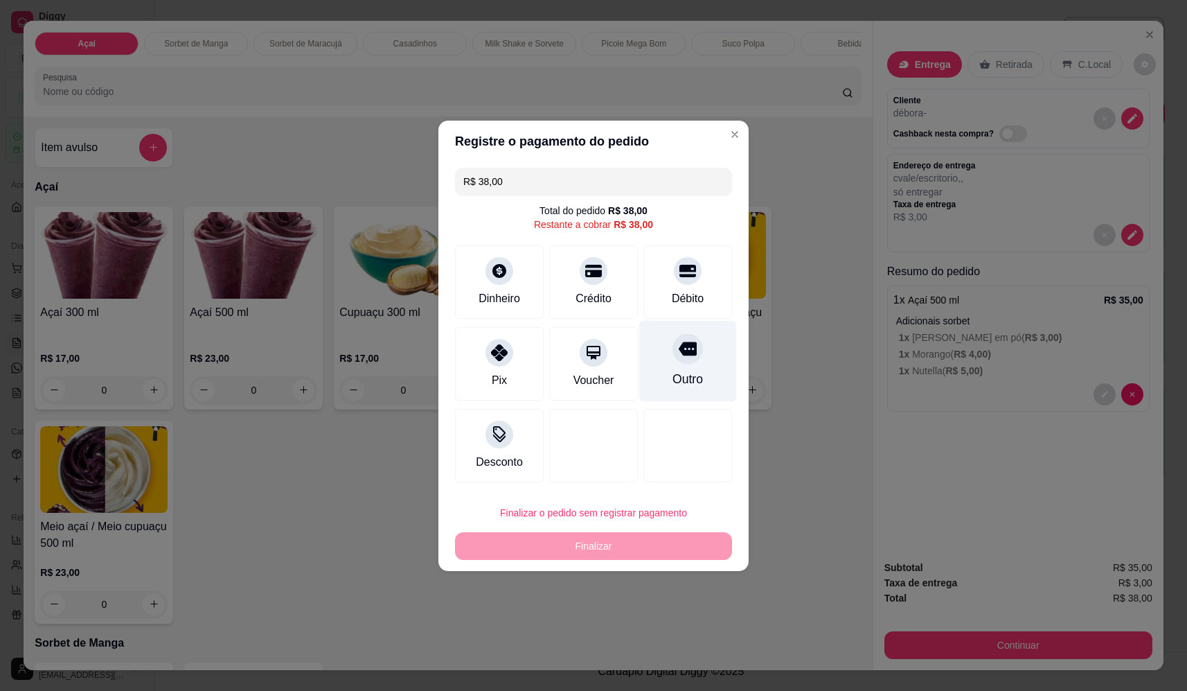
drag, startPoint x: 619, startPoint y: 312, endPoint x: 671, endPoint y: 340, distance: 59.5
click at [644, 324] on div "R$ 38,00 Total do pedido R$ 38,00 Restante a cobrar R$ 38,00 Dinheiro Crédito D…" at bounding box center [594, 325] width 310 height 326
click at [679, 350] on icon at bounding box center [688, 349] width 18 height 14
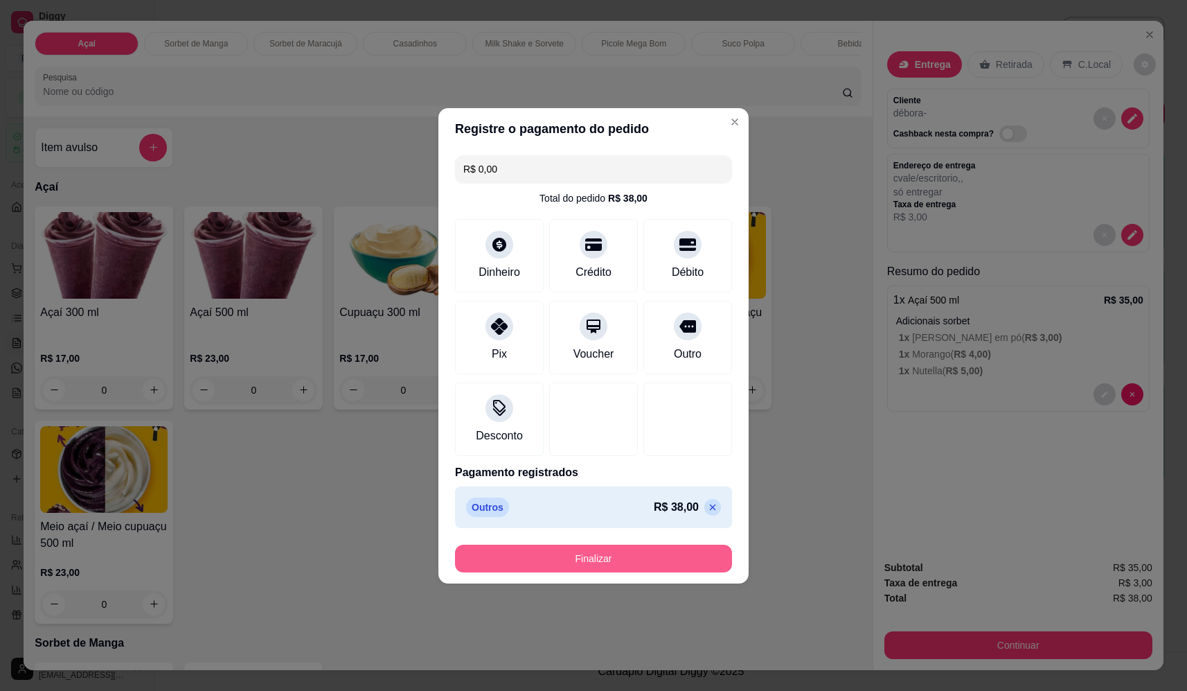
click at [596, 557] on button "Finalizar" at bounding box center [593, 559] width 277 height 28
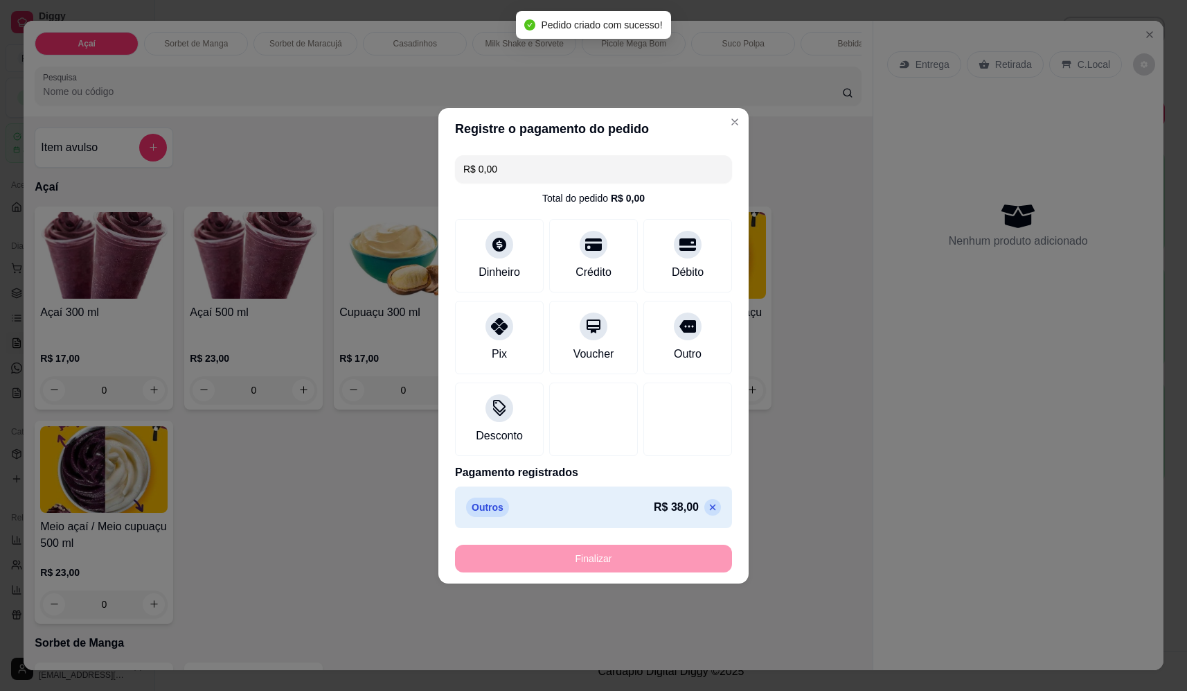
type input "-R$ 38,00"
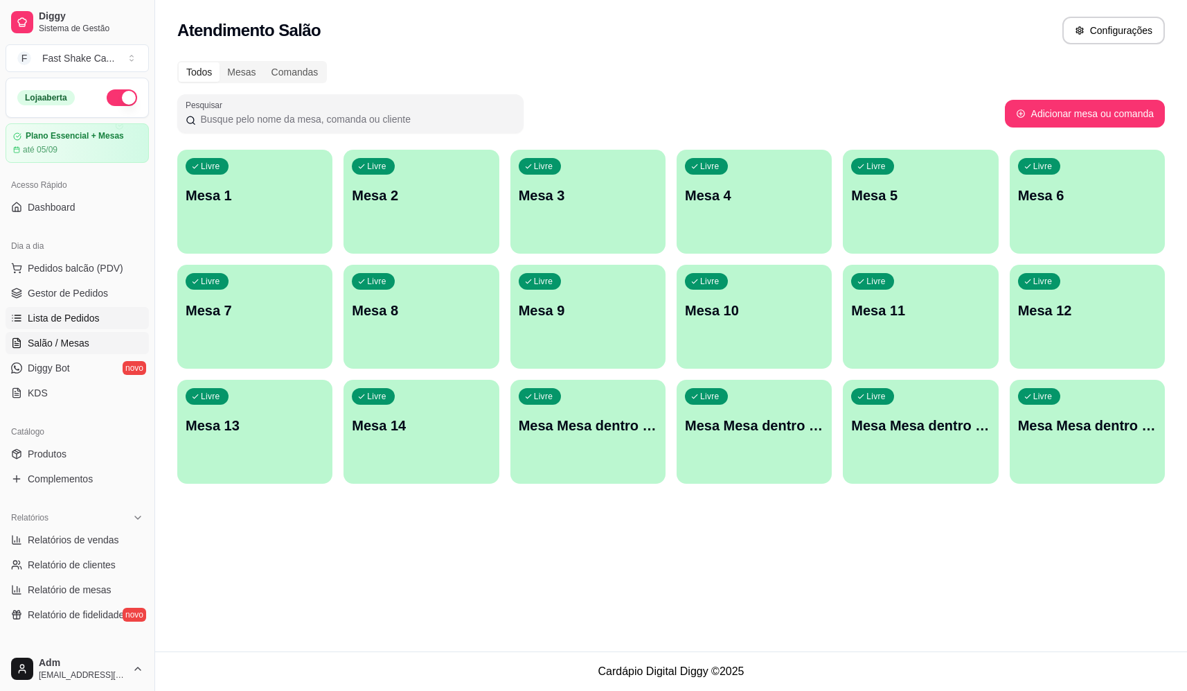
click at [64, 317] on span "Lista de Pedidos" at bounding box center [64, 318] width 72 height 14
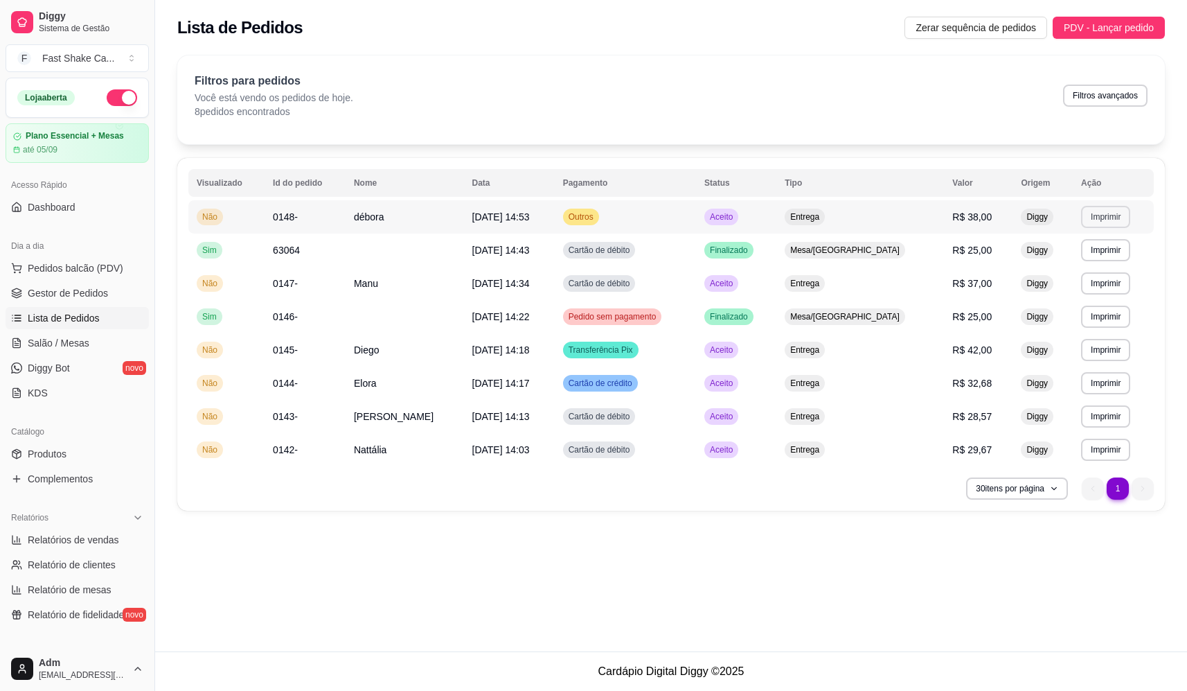
click at [1104, 214] on button "Imprimir" at bounding box center [1105, 217] width 49 height 22
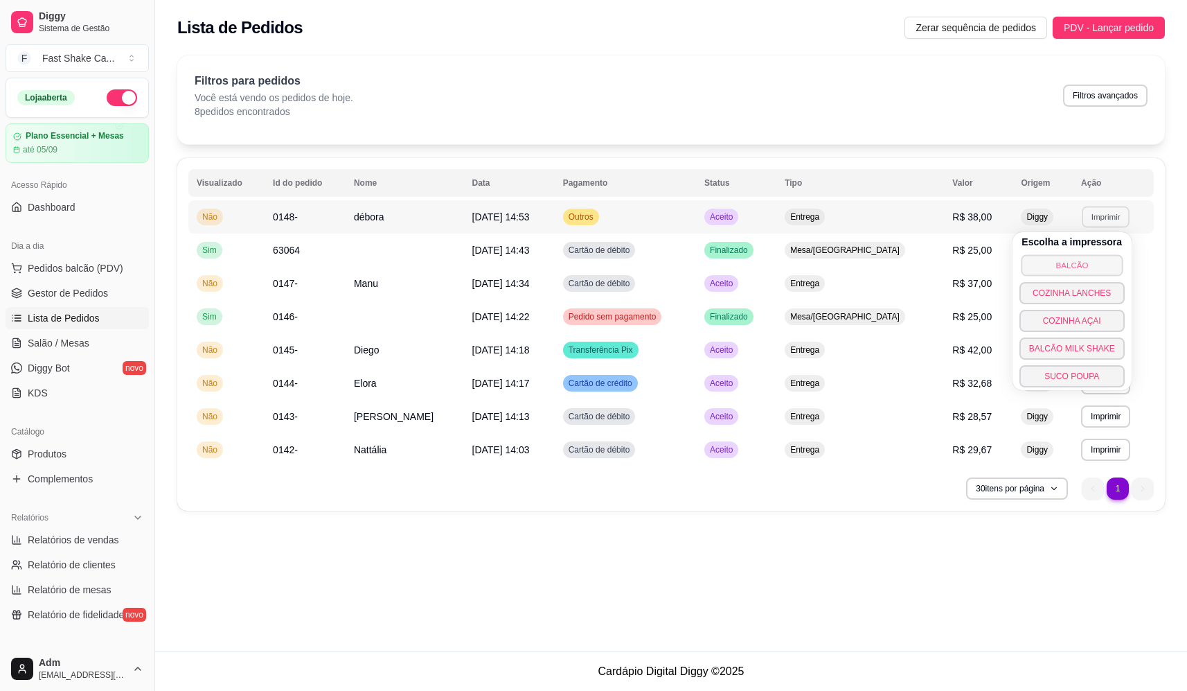
click at [1067, 270] on button "BALCÃO" at bounding box center [1072, 264] width 102 height 21
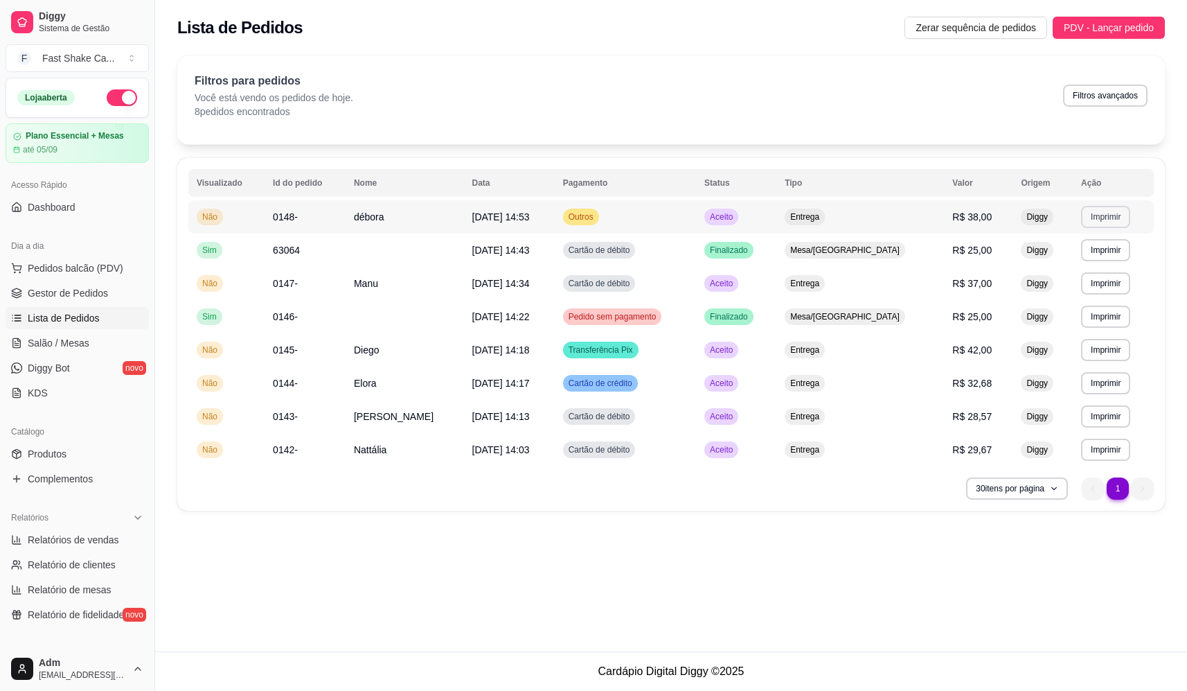
click at [1101, 213] on button "Imprimir" at bounding box center [1105, 217] width 49 height 22
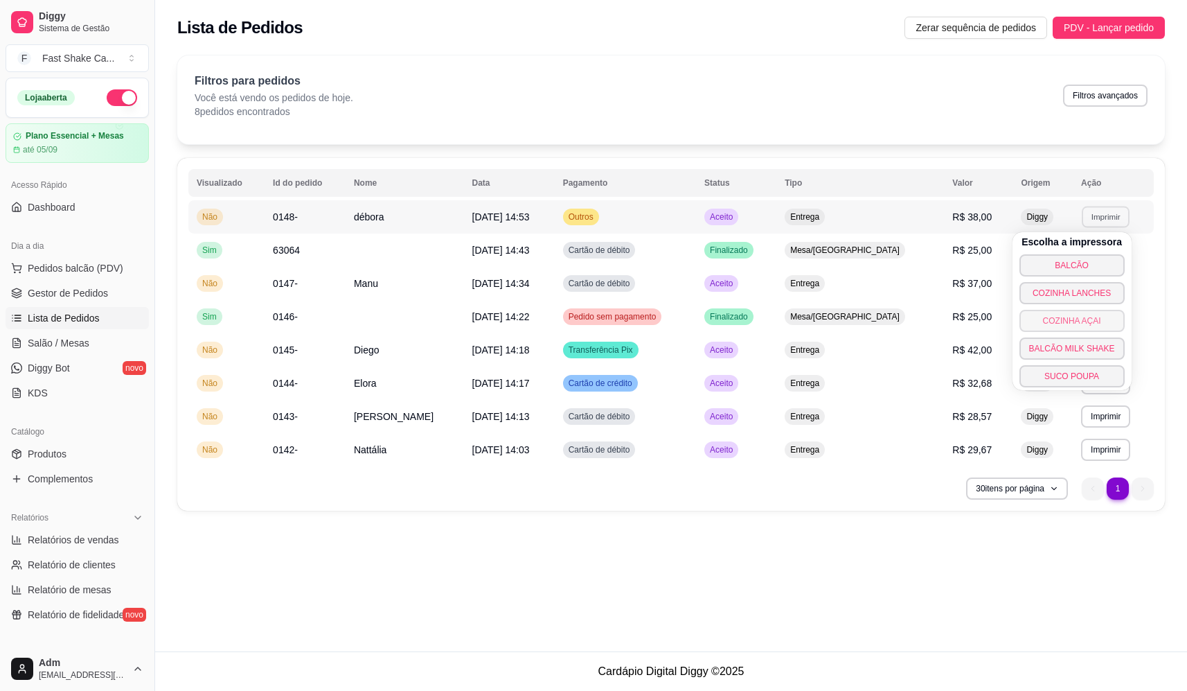
click at [1077, 322] on button "COZINHA AÇAI" at bounding box center [1072, 321] width 105 height 22
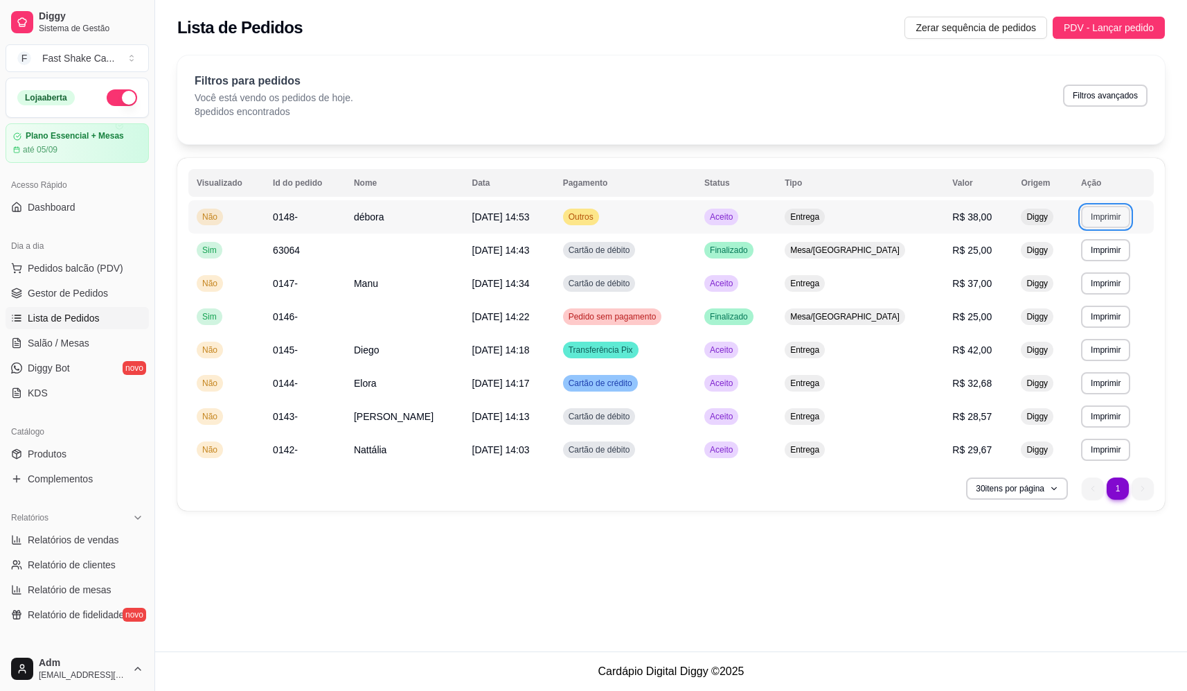
click at [1113, 212] on button "Imprimir" at bounding box center [1105, 217] width 49 height 22
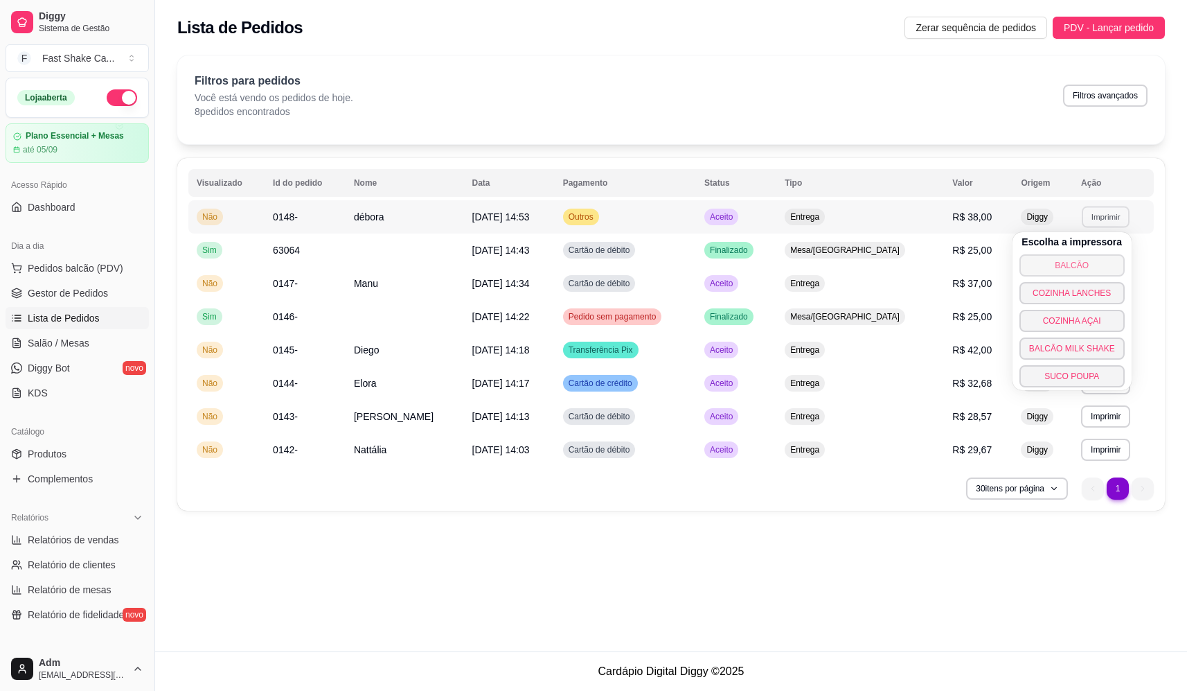
click at [1073, 270] on button "BALCÃO" at bounding box center [1072, 265] width 105 height 22
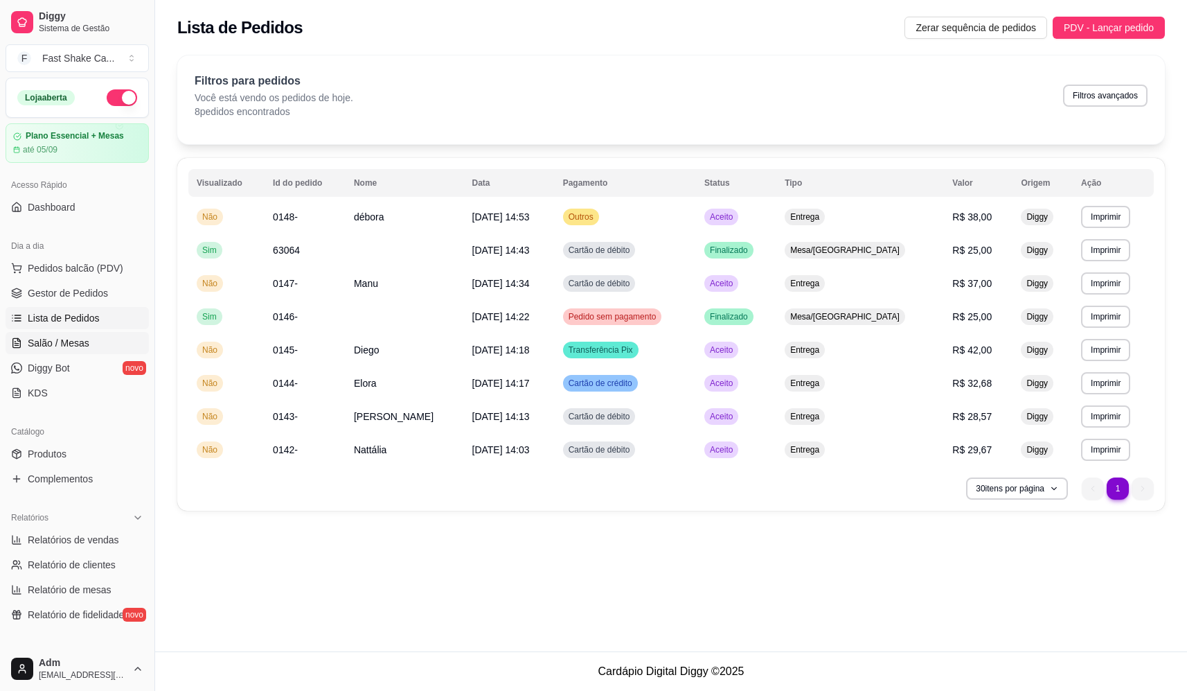
click at [65, 346] on span "Salão / Mesas" at bounding box center [59, 343] width 62 height 14
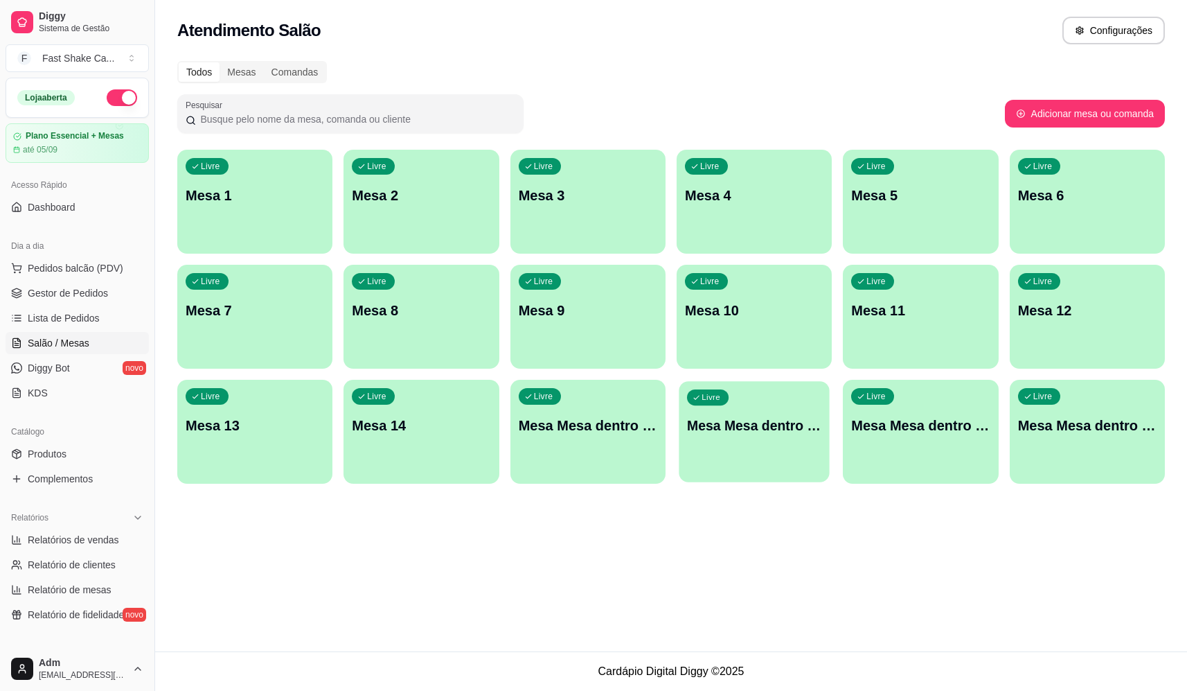
click at [732, 440] on div "Livre Mesa Mesa dentro laranja" at bounding box center [754, 423] width 151 height 85
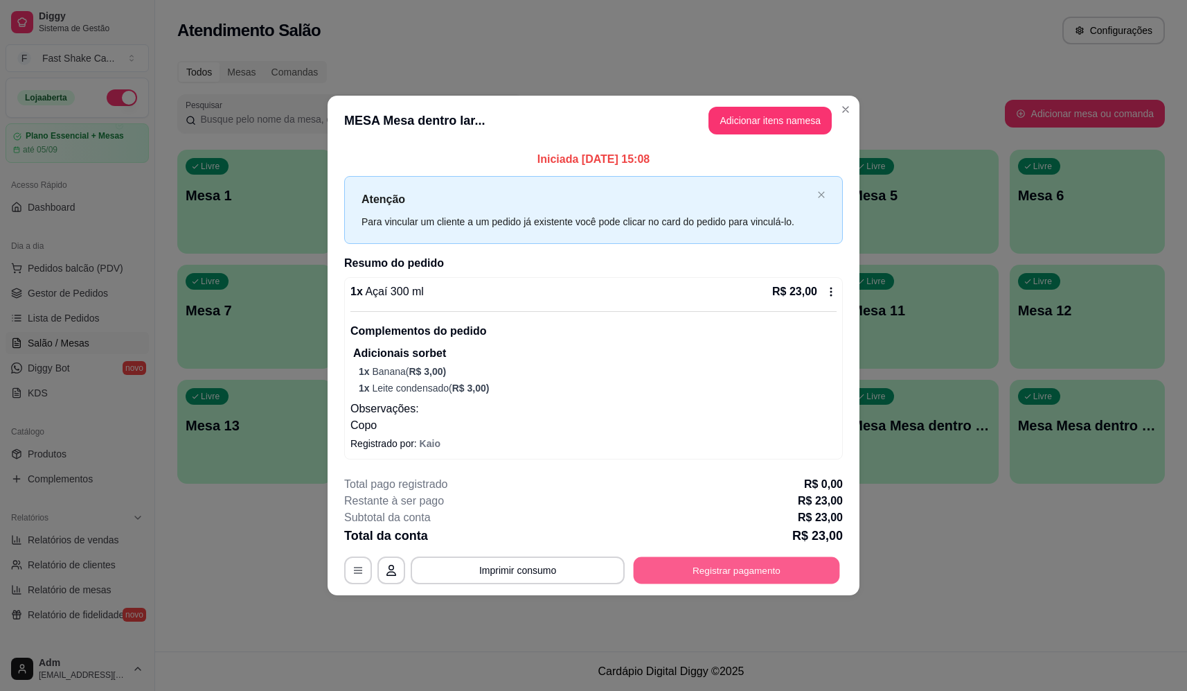
click at [773, 572] on button "Registrar pagamento" at bounding box center [737, 569] width 206 height 27
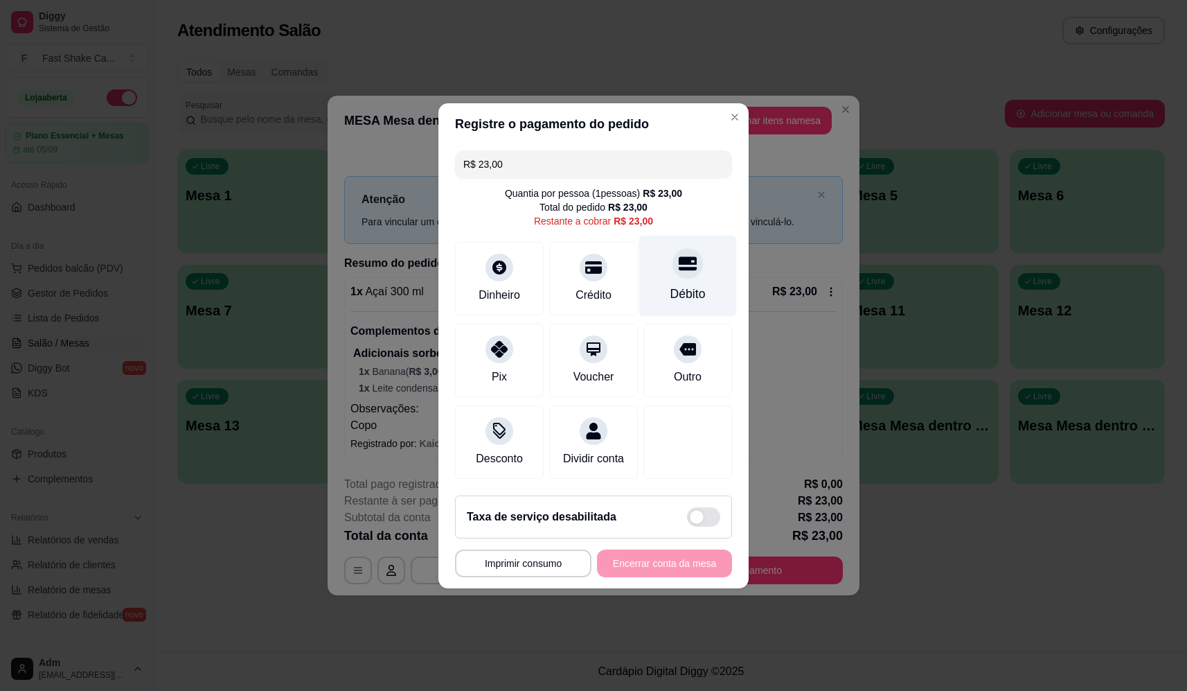
click at [721, 269] on div "Débito" at bounding box center [688, 275] width 98 height 81
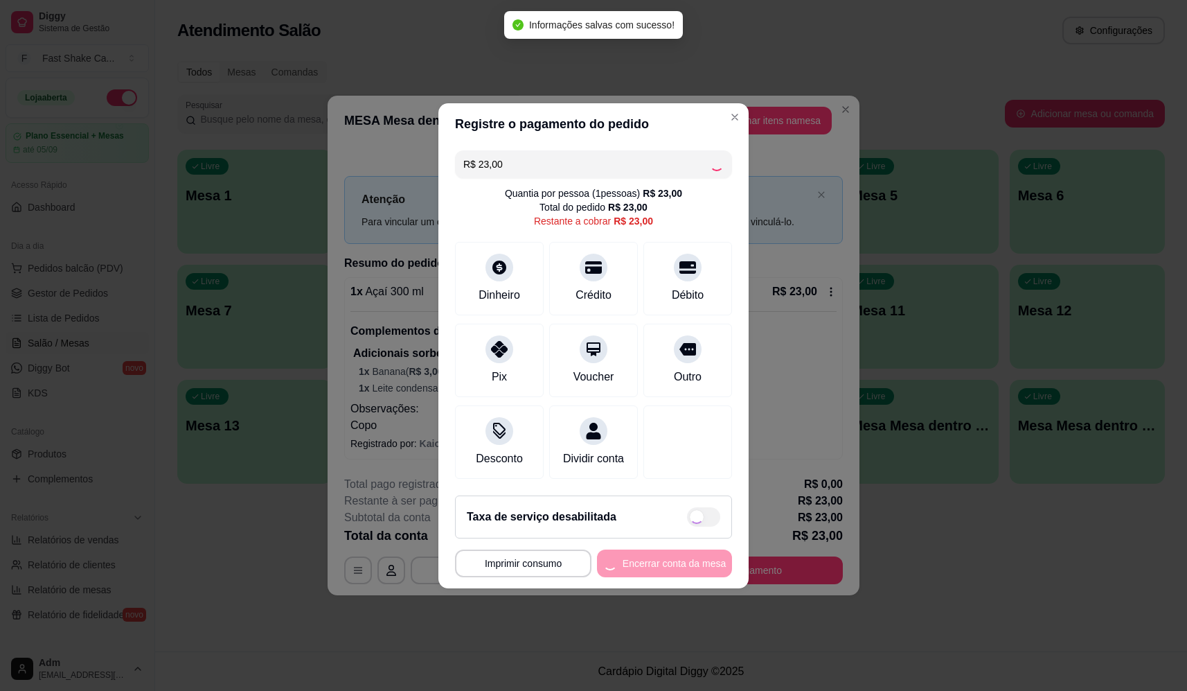
type input "R$ 0,00"
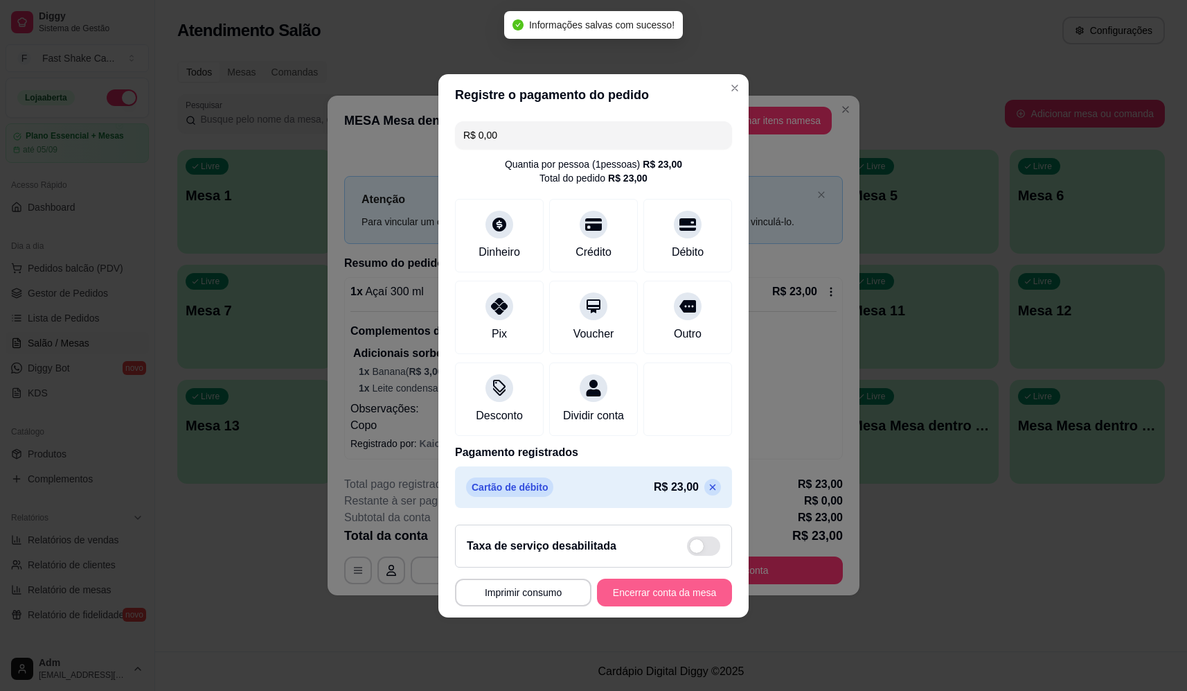
click at [666, 595] on button "Encerrar conta da mesa" at bounding box center [664, 592] width 135 height 28
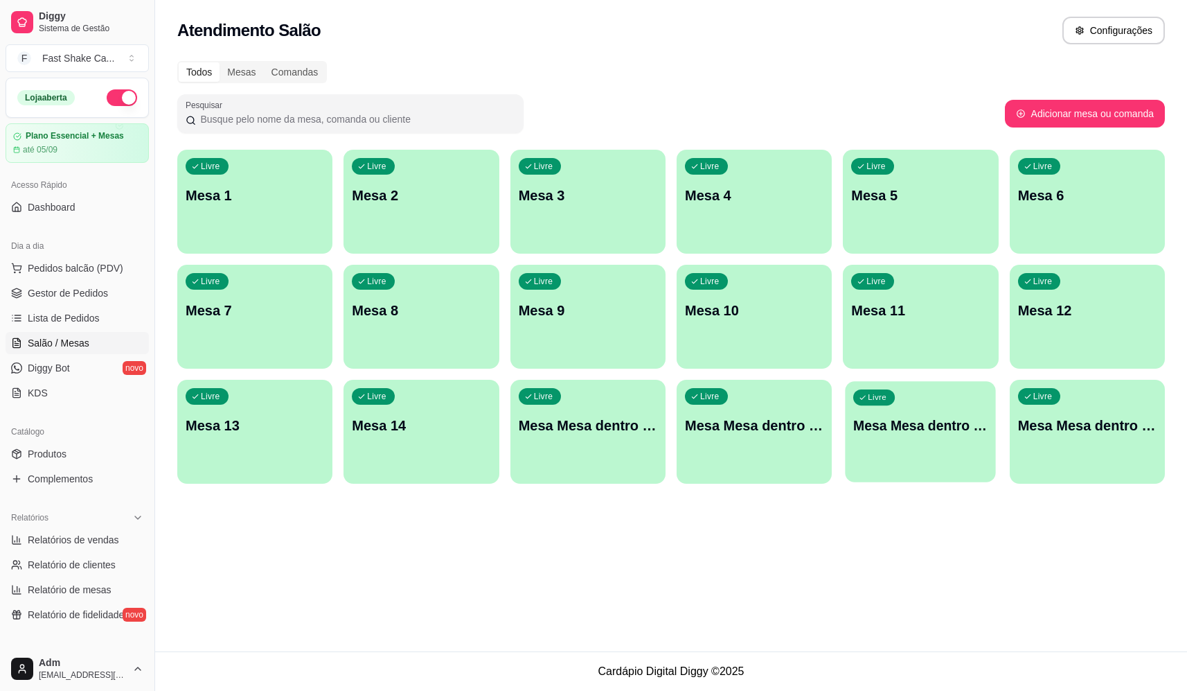
click at [935, 463] on div "Livre Mesa Mesa dentro verde" at bounding box center [921, 423] width 151 height 85
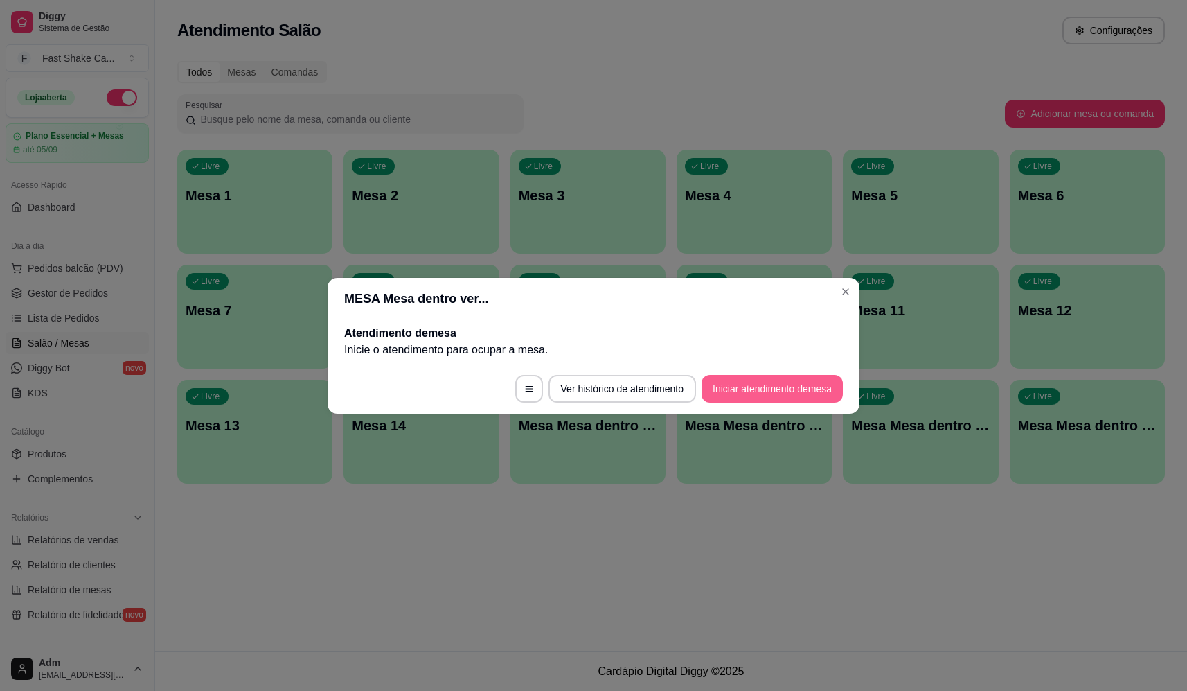
click at [761, 387] on button "Iniciar atendimento de mesa" at bounding box center [772, 389] width 141 height 28
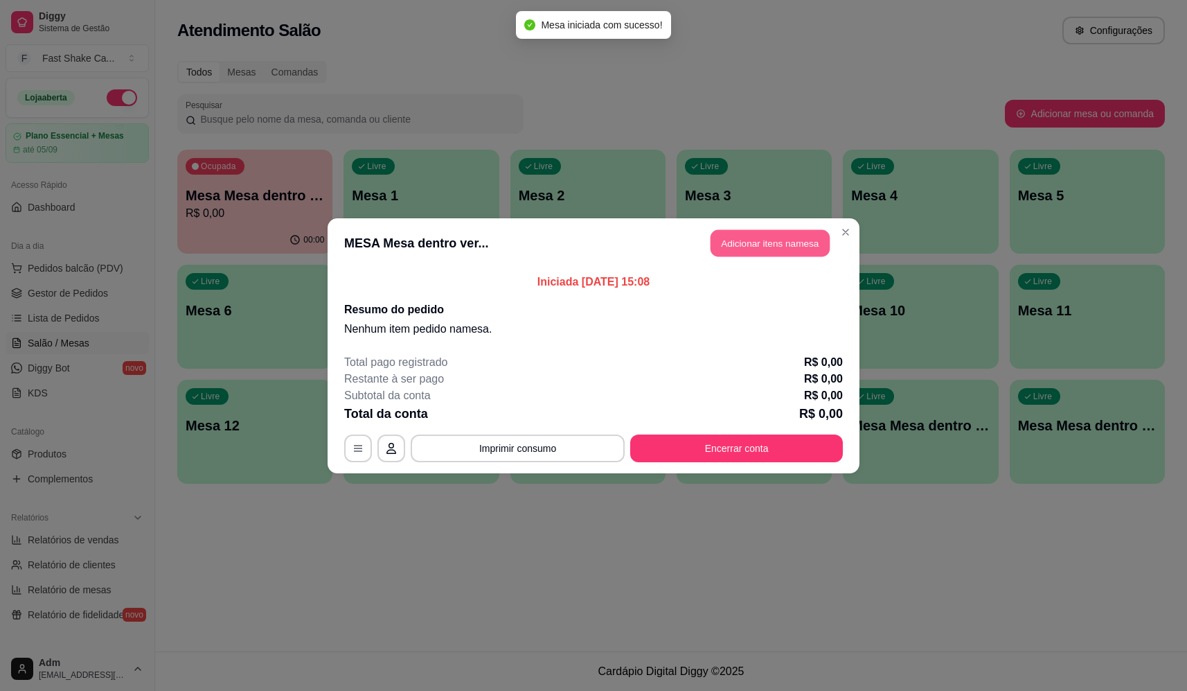
click at [757, 241] on button "Adicionar itens na mesa" at bounding box center [770, 242] width 119 height 27
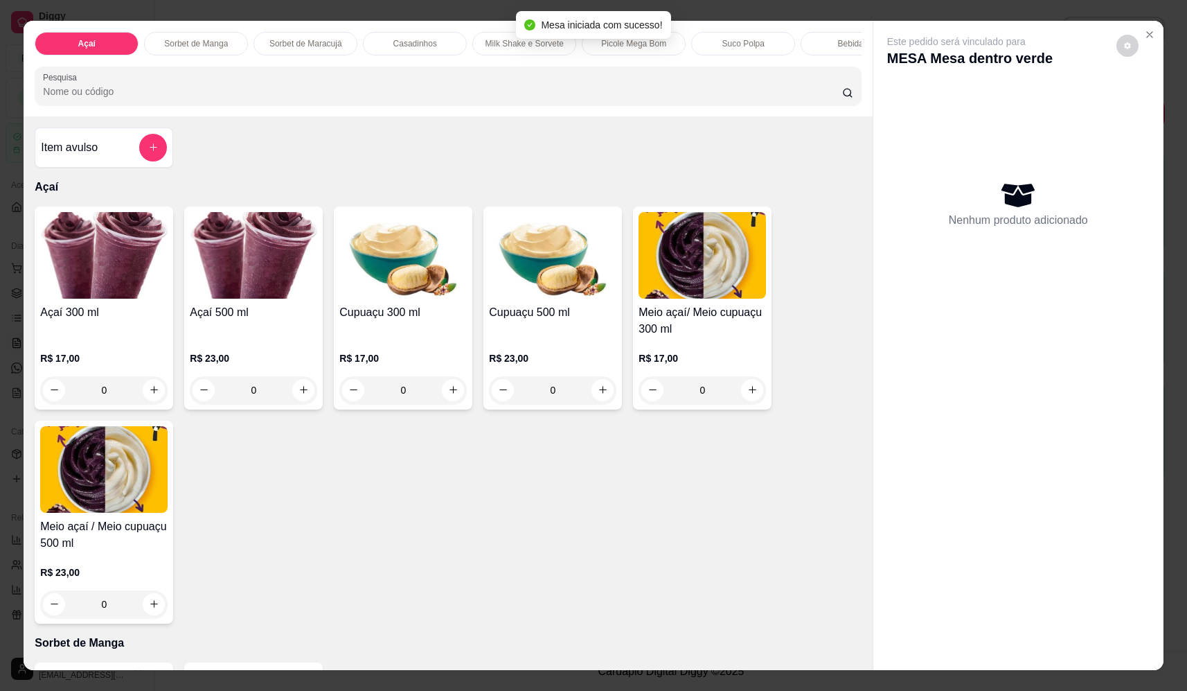
click at [154, 156] on button "add-separate-item" at bounding box center [153, 148] width 28 height 28
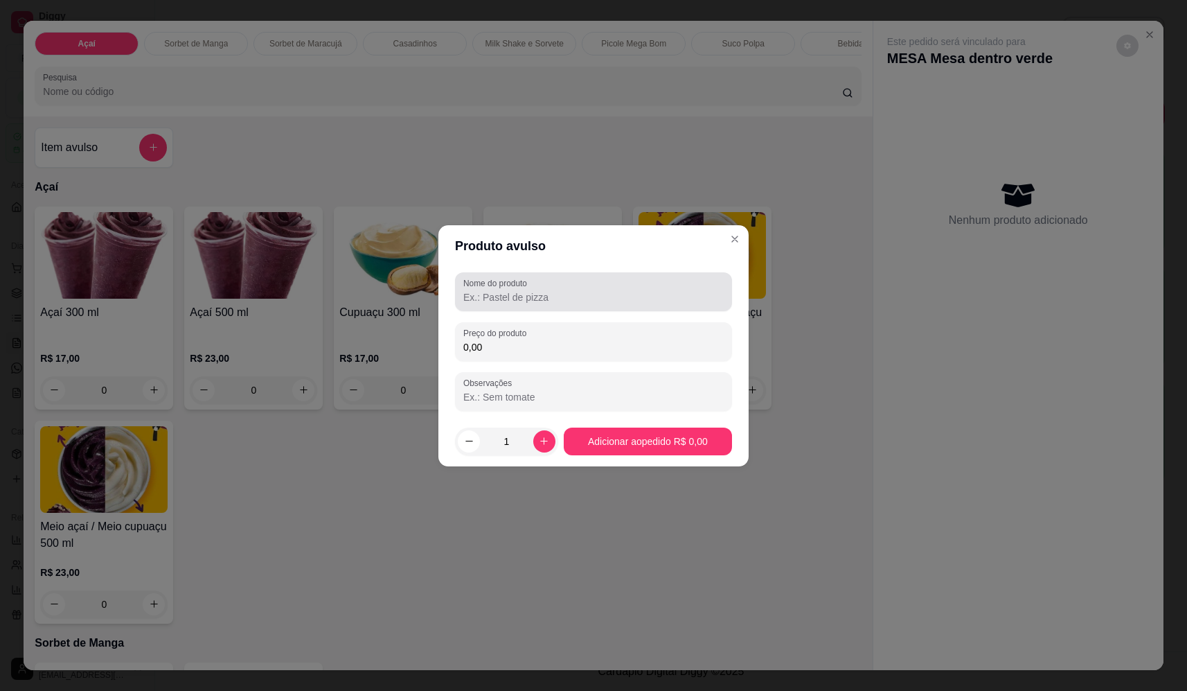
click at [558, 282] on div at bounding box center [593, 292] width 260 height 28
type input "sorvete"
click at [571, 350] on input "0,00" at bounding box center [593, 347] width 260 height 14
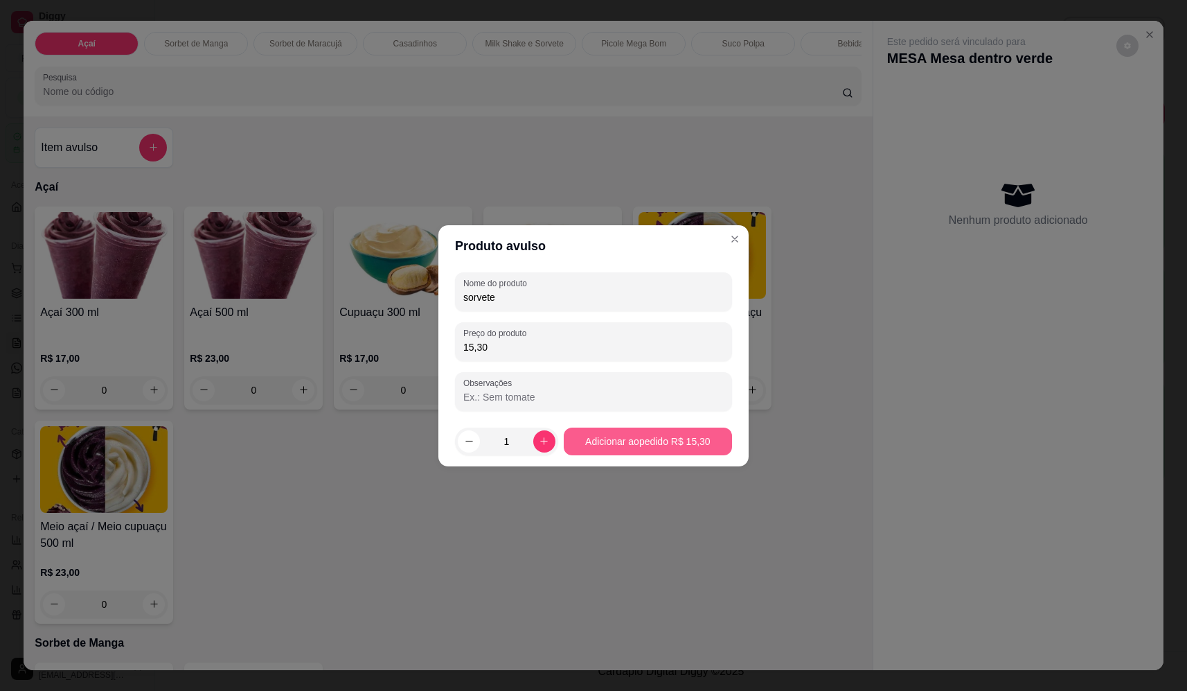
type input "15,30"
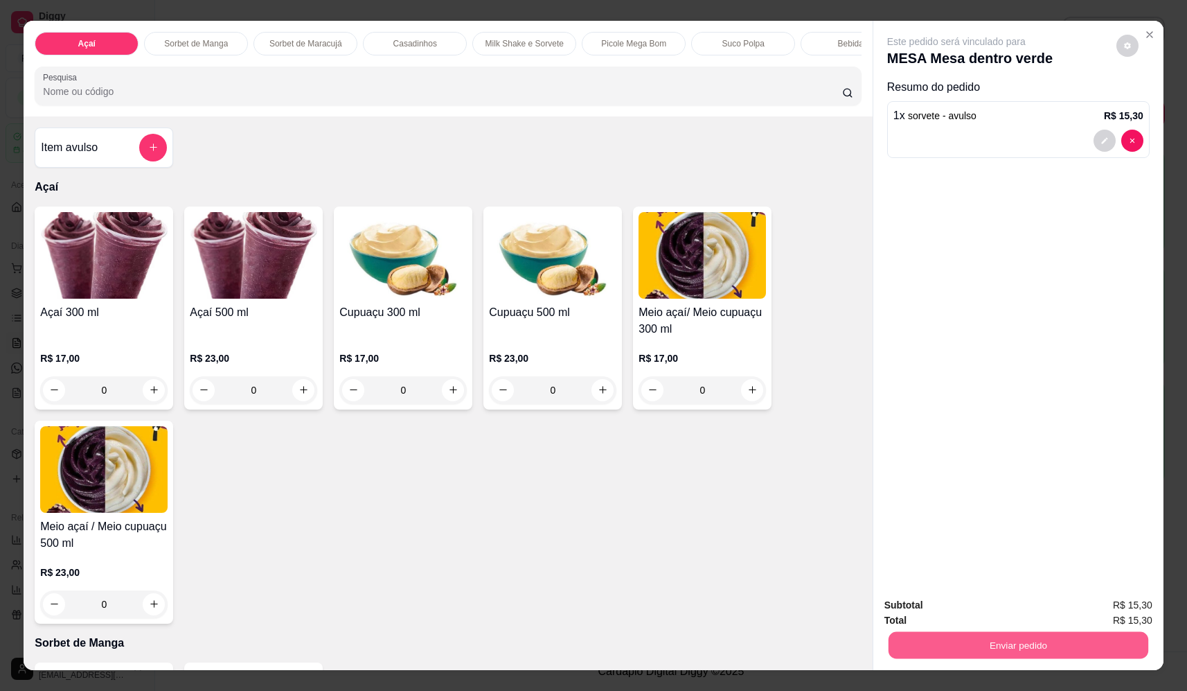
click at [1046, 655] on button "Enviar pedido" at bounding box center [1019, 645] width 260 height 27
click at [1102, 615] on button "Sim, quero registrar" at bounding box center [1103, 611] width 103 height 26
click at [1031, 645] on button "Enviar pedido" at bounding box center [1019, 645] width 268 height 28
click at [970, 598] on button "Não registrar e enviar pedido" at bounding box center [973, 611] width 140 height 26
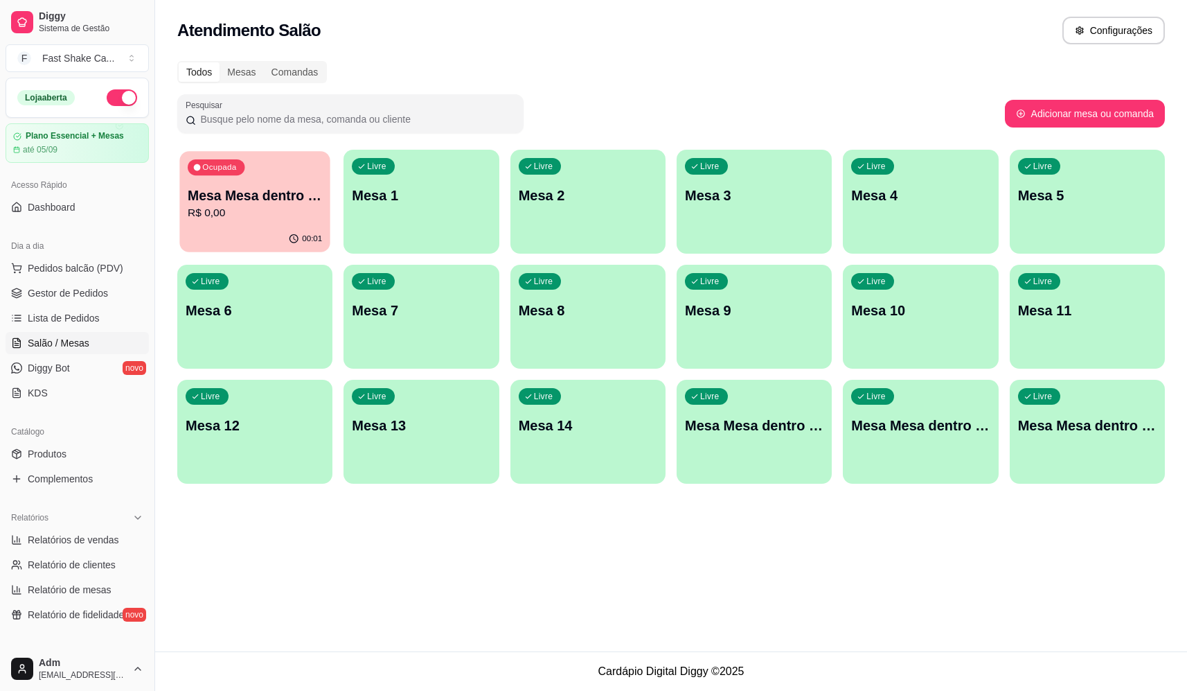
click at [244, 205] on div "Mesa Mesa dentro verde R$ 0,00" at bounding box center [255, 203] width 134 height 35
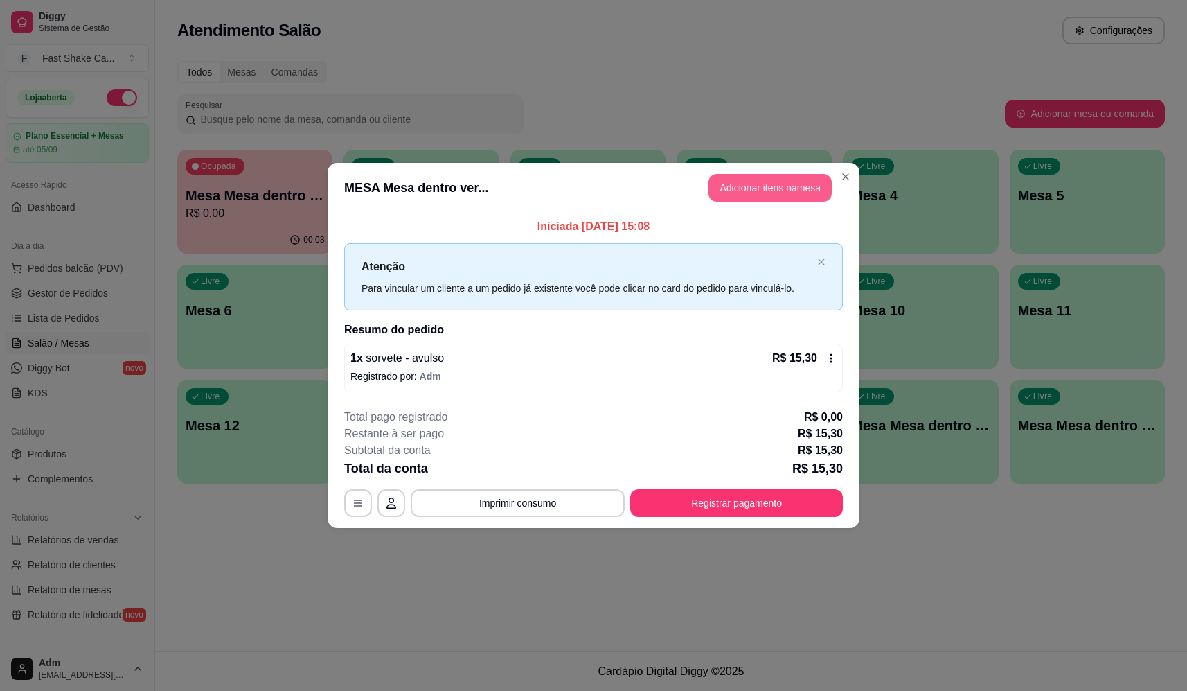
click at [788, 186] on button "Adicionar itens na mesa" at bounding box center [770, 188] width 123 height 28
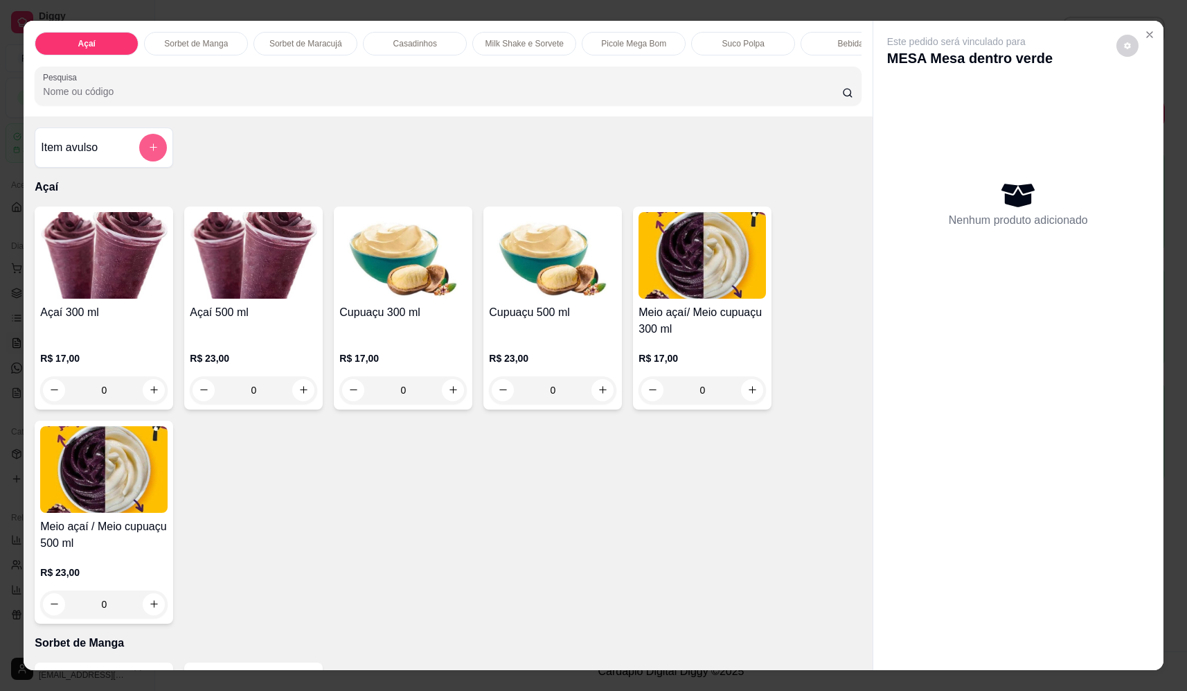
click at [152, 152] on icon "add-separate-item" at bounding box center [153, 147] width 10 height 10
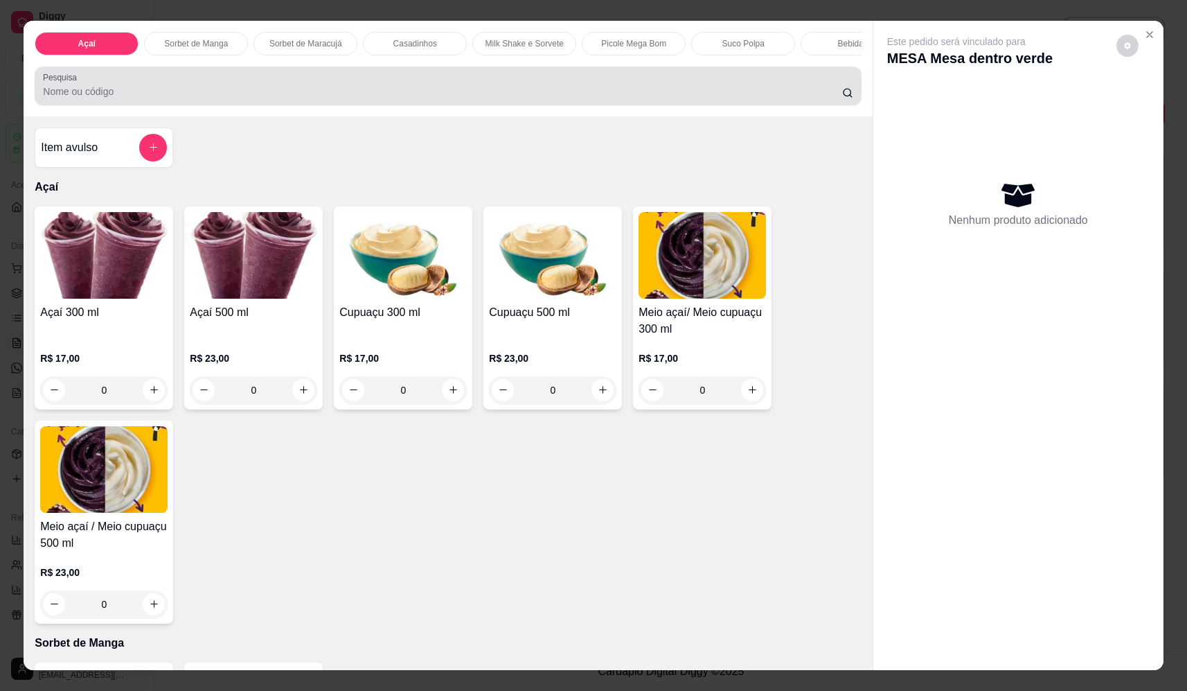
click at [519, 96] on input "Pesquisa" at bounding box center [442, 92] width 799 height 14
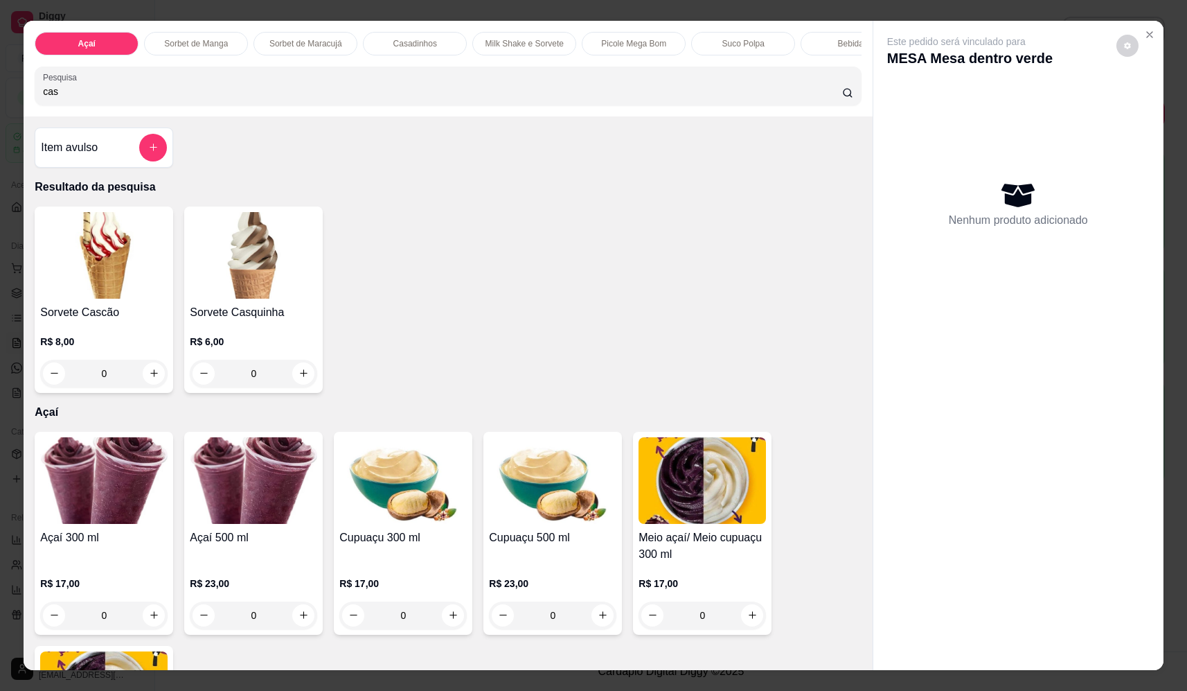
type input "cas"
click at [145, 381] on div "0" at bounding box center [103, 374] width 127 height 28
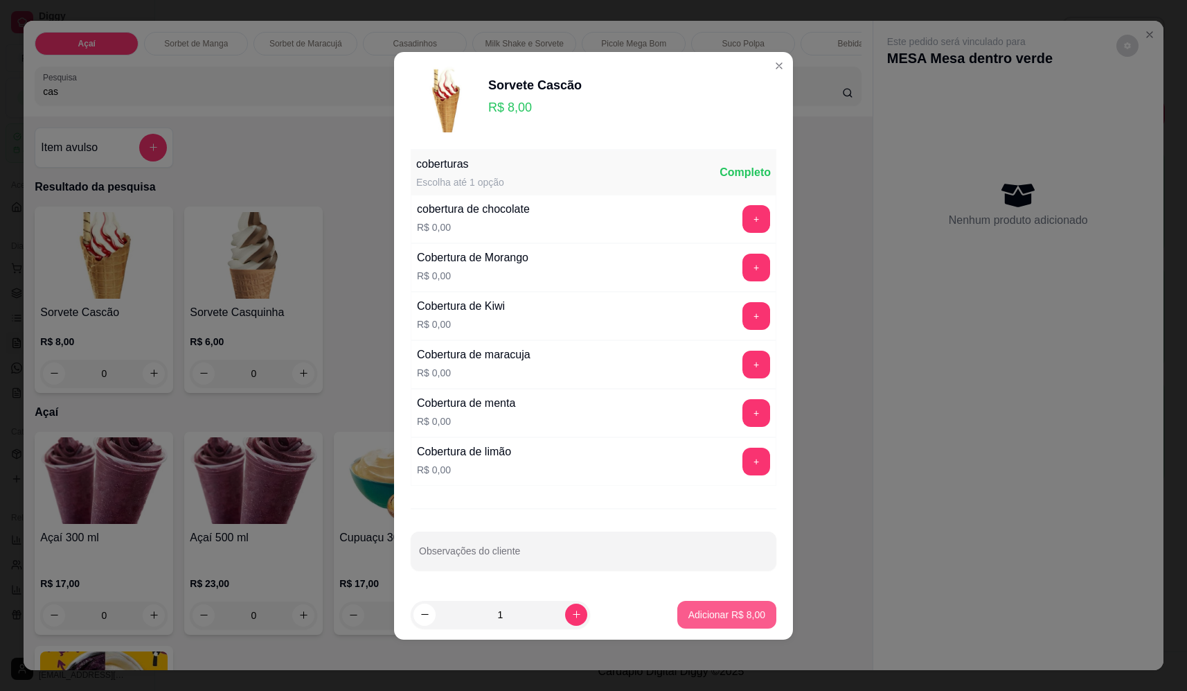
click at [743, 612] on p "Adicionar R$ 8,00" at bounding box center [727, 615] width 77 height 14
type input "1"
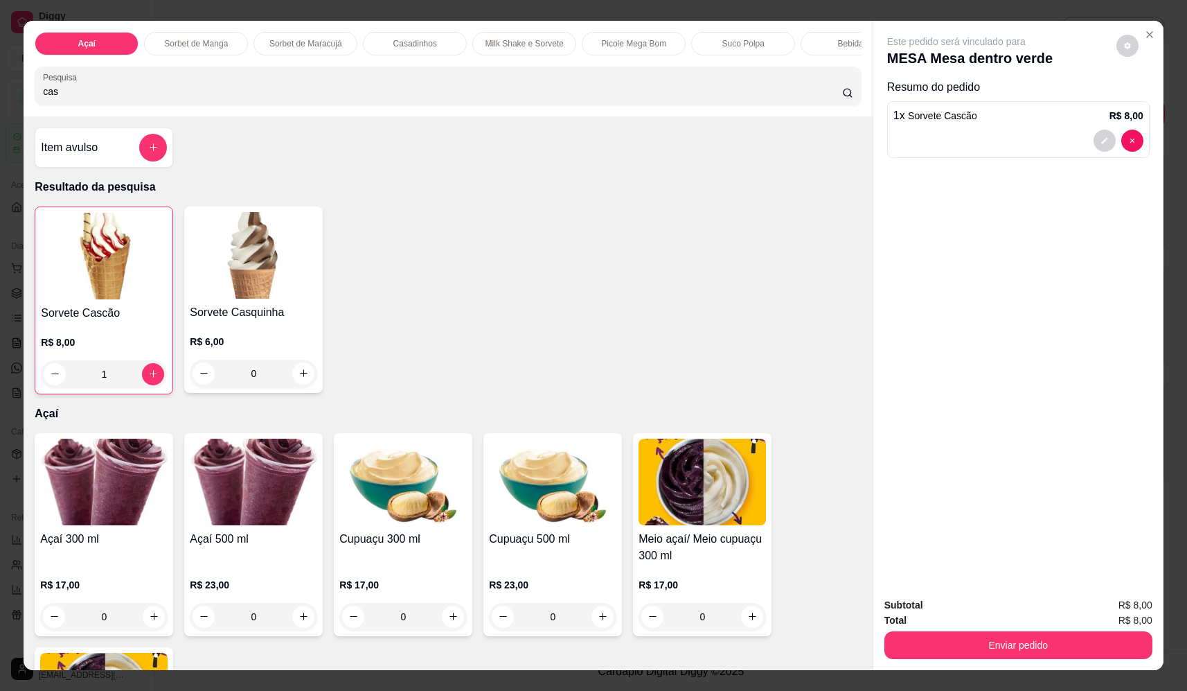
click at [1077, 653] on button "Enviar pedido" at bounding box center [1019, 645] width 268 height 28
click at [1000, 606] on button "Não registrar e enviar pedido" at bounding box center [973, 611] width 144 height 26
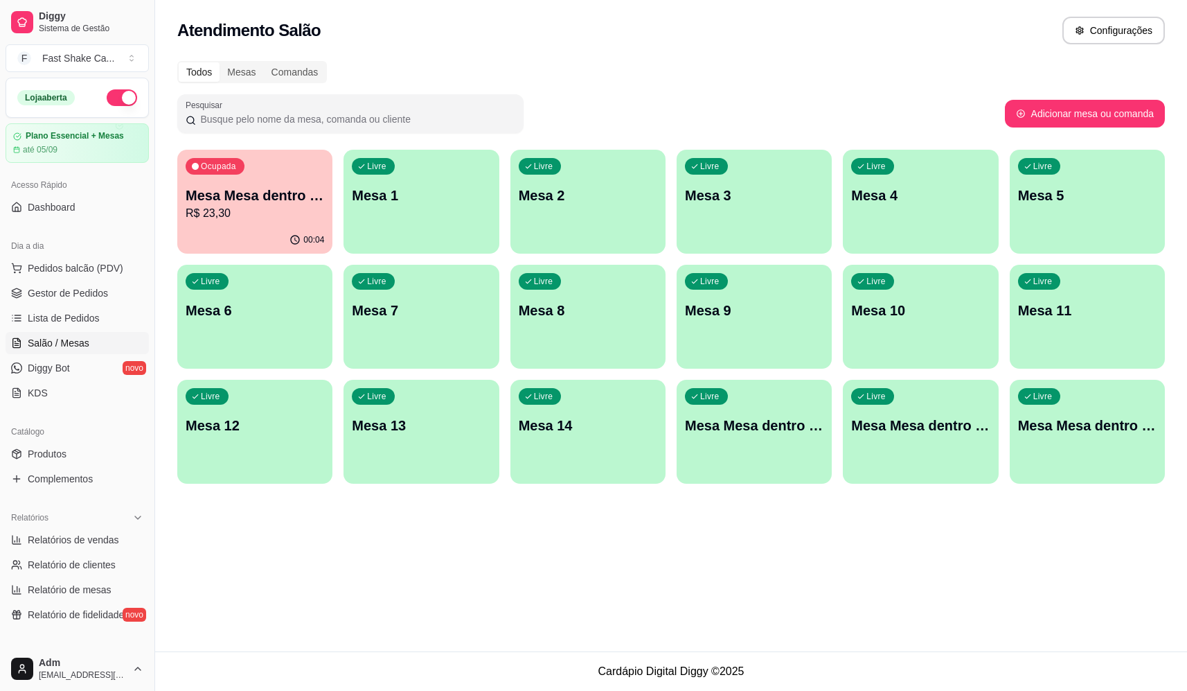
click at [292, 222] on div "Ocupada Mesa Mesa dentro verde R$ 23,30" at bounding box center [254, 188] width 155 height 77
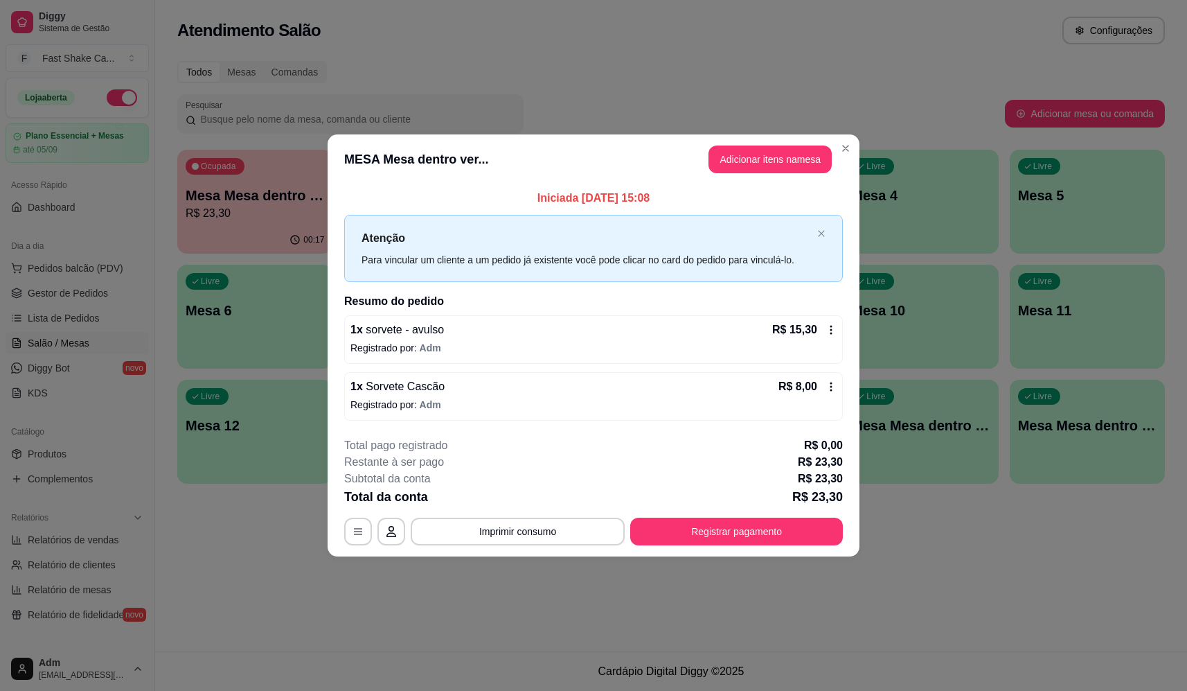
click at [718, 540] on button "Registrar pagamento" at bounding box center [736, 532] width 213 height 28
click at [636, 304] on div "Dinheiro Crédito Débito" at bounding box center [593, 277] width 277 height 73
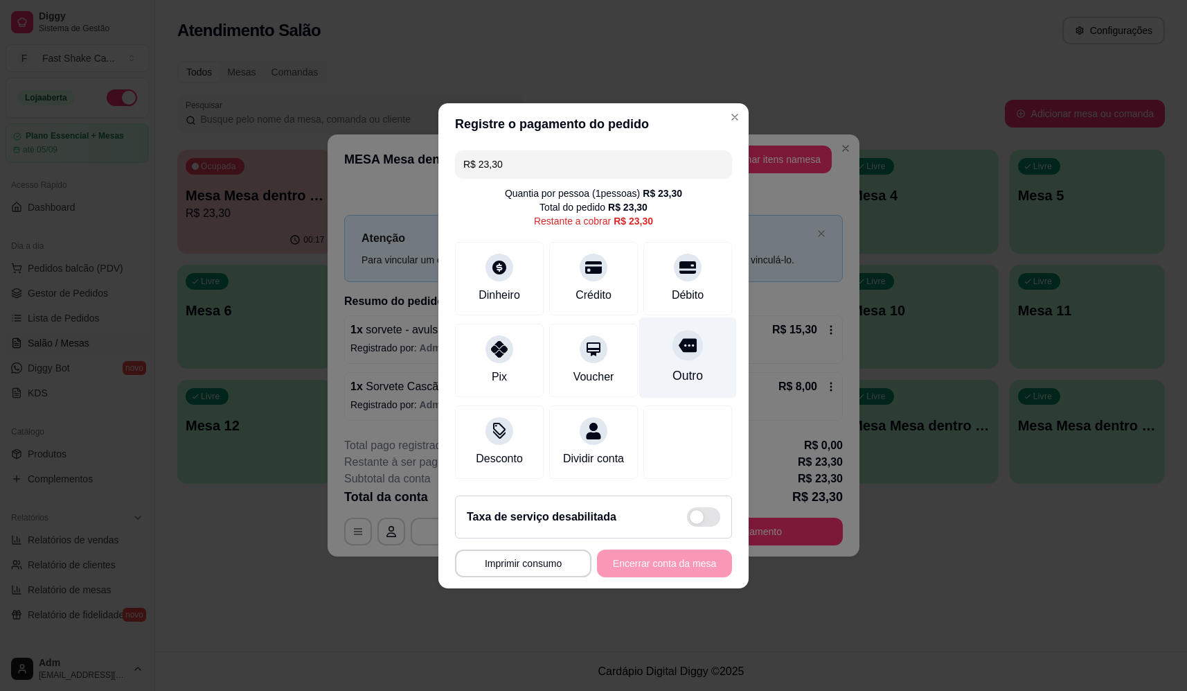
click at [689, 366] on div "Outro" at bounding box center [688, 375] width 30 height 18
type input "R$ 0,00"
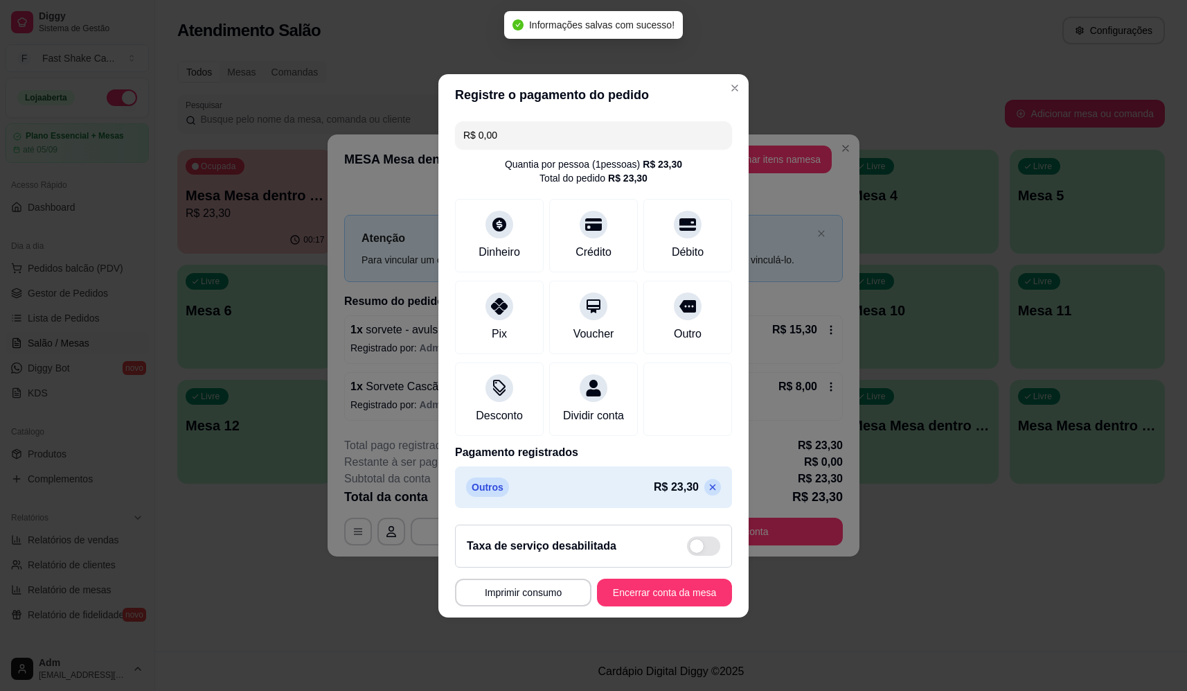
drag, startPoint x: 663, startPoint y: 617, endPoint x: 687, endPoint y: 602, distance: 28.1
click at [663, 617] on footer "**********" at bounding box center [594, 565] width 310 height 104
click at [635, 617] on footer "**********" at bounding box center [594, 565] width 310 height 104
click at [639, 606] on button "Encerrar conta da mesa" at bounding box center [664, 592] width 135 height 28
